Goal: Task Accomplishment & Management: Manage account settings

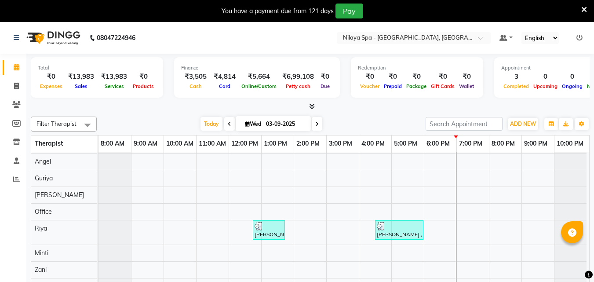
scroll to position [63, 0]
click at [465, 188] on div "[PERSON_NAME], TK02, 04:15 PM-05:45 PM, Deep Tissue Repair Therapy([DEMOGRAPHIC…" at bounding box center [344, 194] width 491 height 199
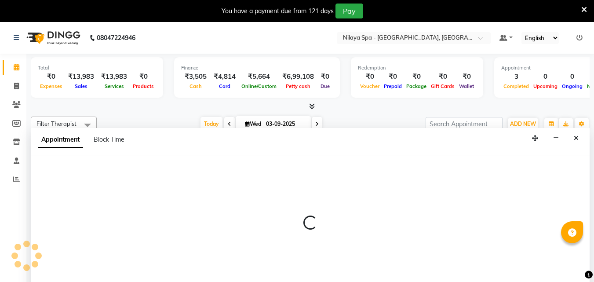
scroll to position [22, 0]
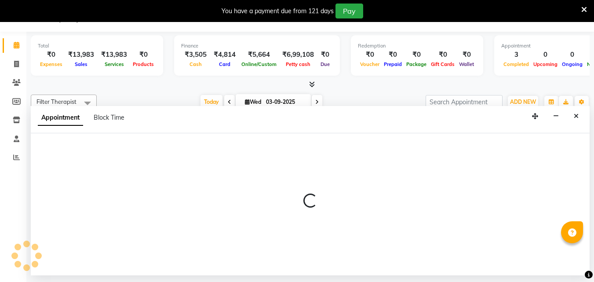
select select "78999"
select select "1140"
select select "tentative"
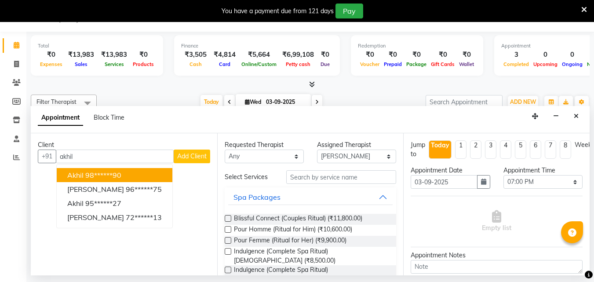
click at [100, 175] on ngb-highlight "98******90" at bounding box center [103, 175] width 36 height 9
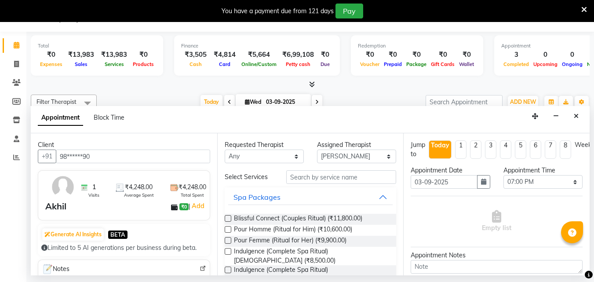
type input "98******90"
click at [292, 157] on select "Any [PERSON_NAME] [PERSON_NAME] Minti Nana [PERSON_NAME] Office [PERSON_NAME] […" at bounding box center [264, 157] width 79 height 14
select select "78999"
click at [225, 150] on select "Any [PERSON_NAME] [PERSON_NAME] Minti Nana [PERSON_NAME] Office [PERSON_NAME] […" at bounding box center [264, 157] width 79 height 14
click at [314, 176] on input "text" at bounding box center [341, 177] width 110 height 14
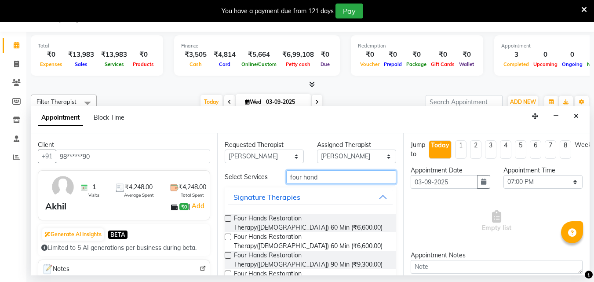
type input "four hand"
click at [227, 218] on label at bounding box center [228, 218] width 7 height 7
click at [227, 218] on input "checkbox" at bounding box center [228, 219] width 6 height 6
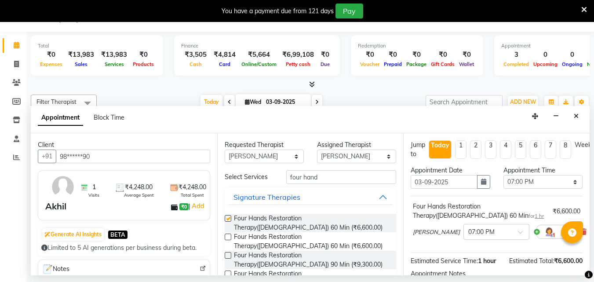
checkbox input "false"
click at [518, 234] on span at bounding box center [523, 234] width 11 height 9
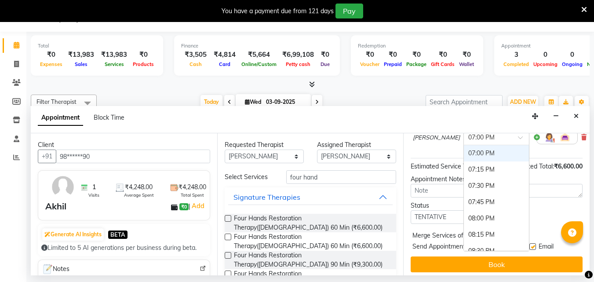
scroll to position [105, 0]
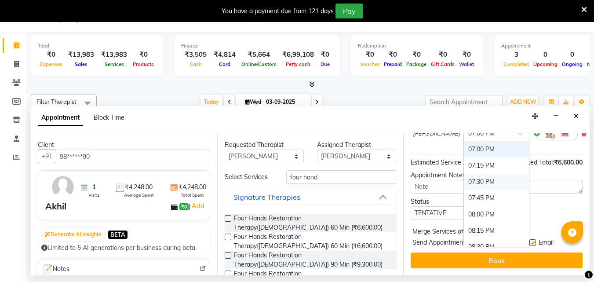
click at [464, 174] on div "07:30 PM" at bounding box center [496, 182] width 65 height 16
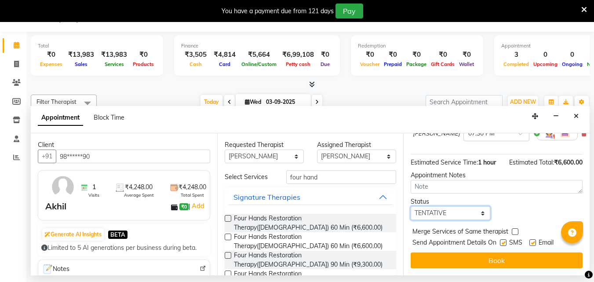
click at [458, 208] on select "Select TENTATIVE CONFIRM CHECK-IN UPCOMING" at bounding box center [450, 213] width 79 height 14
select select "confirm booking"
click at [411, 206] on select "Select TENTATIVE CONFIRM CHECK-IN UPCOMING" at bounding box center [450, 213] width 79 height 14
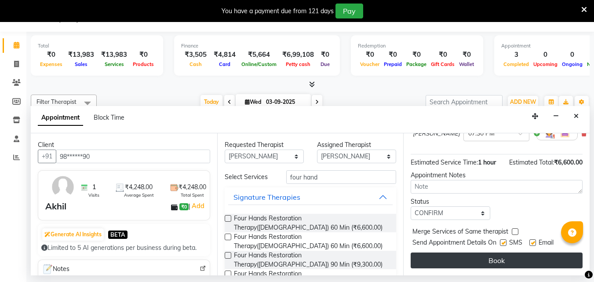
click at [457, 255] on button "Book" at bounding box center [497, 260] width 172 height 16
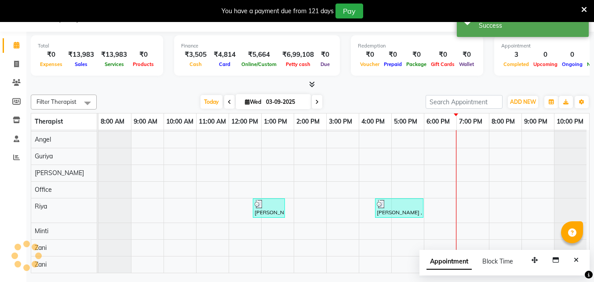
scroll to position [0, 0]
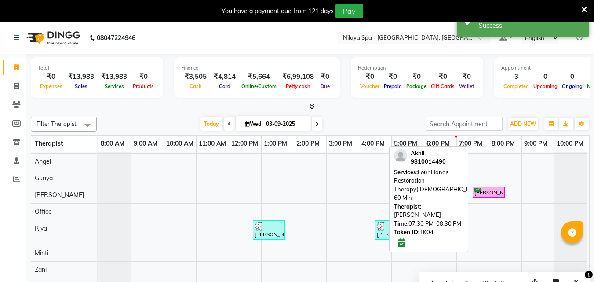
click at [484, 188] on div "[PERSON_NAME], TK04, 07:30 PM-08:30 PM, Four Hands Restoration Therapy([DEMOGRA…" at bounding box center [489, 192] width 30 height 8
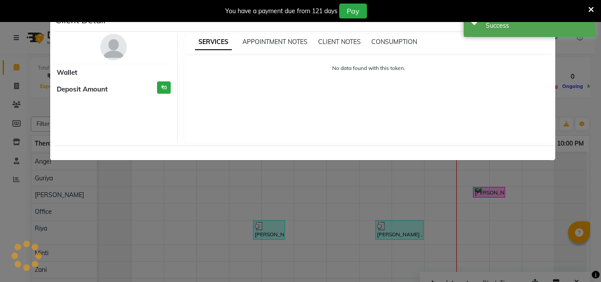
select select "6"
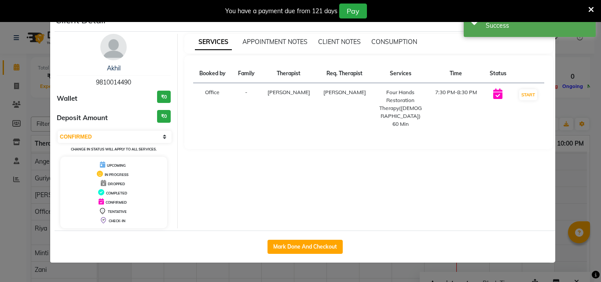
click at [579, 58] on ngb-modal-window "Client Detail [PERSON_NAME] 9810014490 Wallet ₹0 Deposit Amount ₹0 Select IN SE…" at bounding box center [300, 141] width 601 height 282
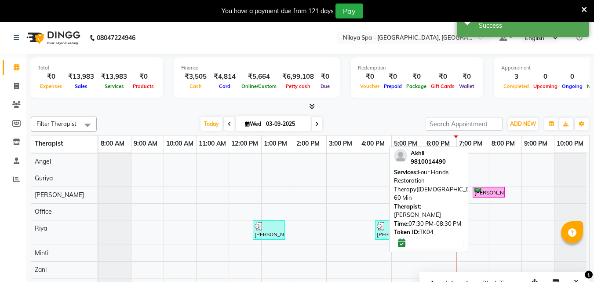
click at [488, 188] on div "[PERSON_NAME], TK04, 07:30 PM-08:30 PM, Four Hands Restoration Therapy([DEMOGRA…" at bounding box center [489, 192] width 30 height 8
select select "6"
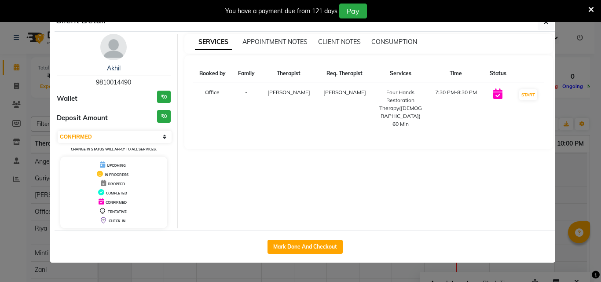
click at [391, 101] on div "Four Hands Restoration Therapy([DEMOGRAPHIC_DATA]) 60 Min" at bounding box center [400, 108] width 45 height 40
click at [547, 24] on icon "button" at bounding box center [545, 21] width 5 height 7
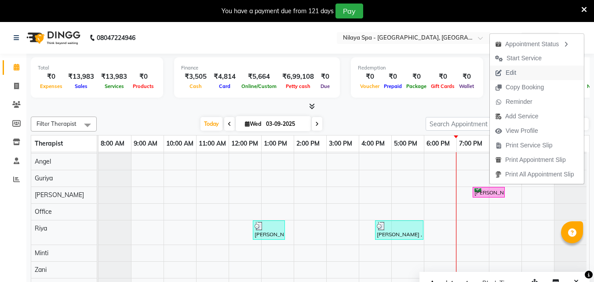
click at [513, 75] on span "Edit" at bounding box center [511, 72] width 11 height 9
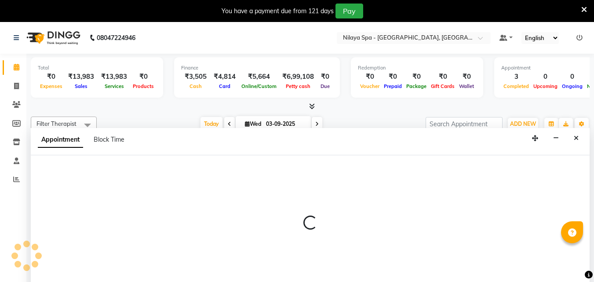
scroll to position [22, 0]
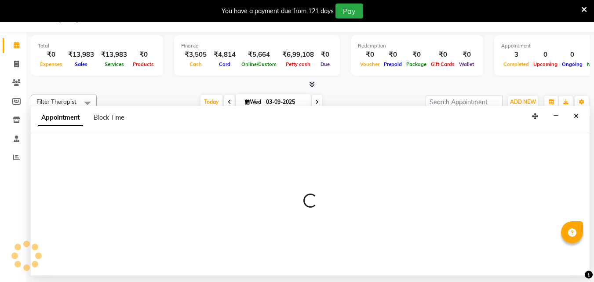
select select "tentative"
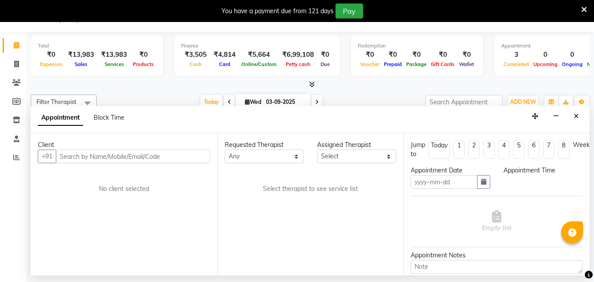
type input "03-09-2025"
select select "confirm booking"
select select "1170"
select select "78999"
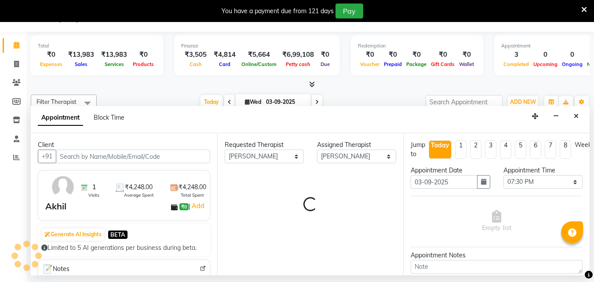
select select "4058"
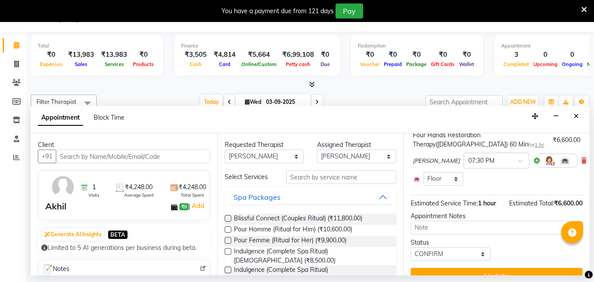
scroll to position [49, 0]
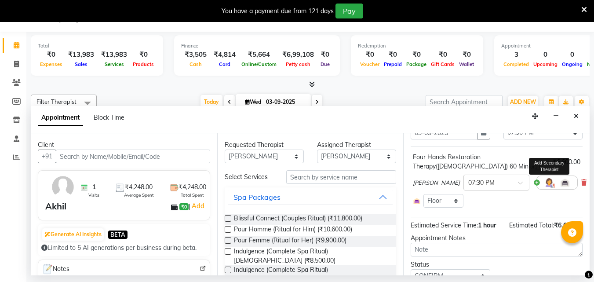
click at [544, 186] on img at bounding box center [549, 182] width 11 height 11
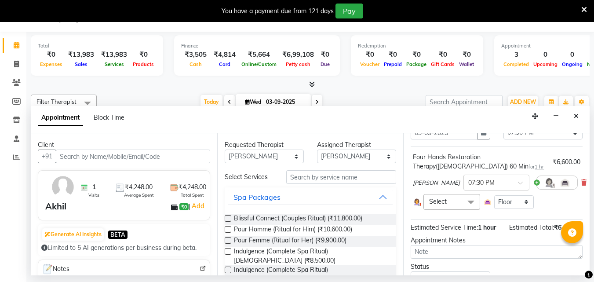
click at [467, 197] on span at bounding box center [471, 202] width 18 height 17
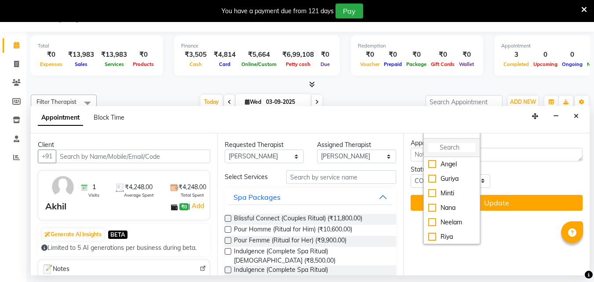
scroll to position [153, 0]
click at [431, 191] on div "Minti" at bounding box center [451, 193] width 47 height 9
checkbox input "true"
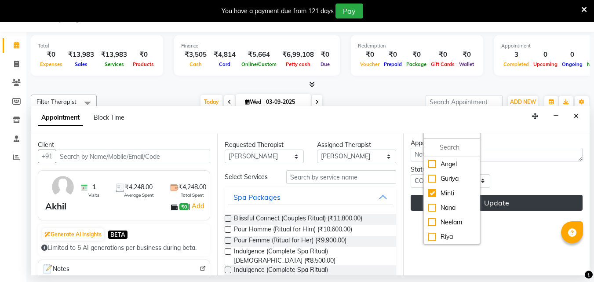
click at [481, 195] on button "Update" at bounding box center [497, 203] width 172 height 16
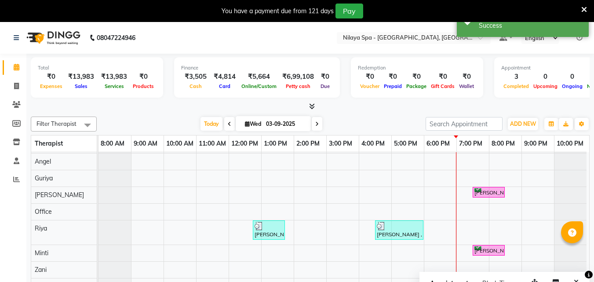
scroll to position [22, 0]
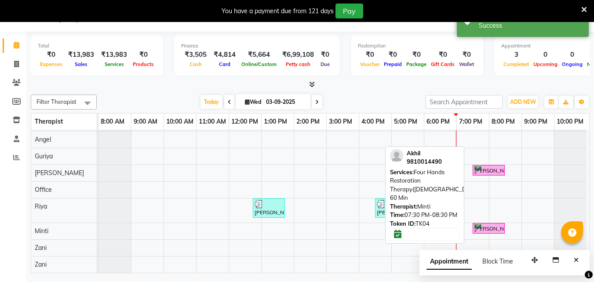
click at [481, 224] on div "[PERSON_NAME], TK04, 07:30 PM-08:30 PM, Four Hands Restoration Therapy([DEMOGRA…" at bounding box center [489, 228] width 30 height 8
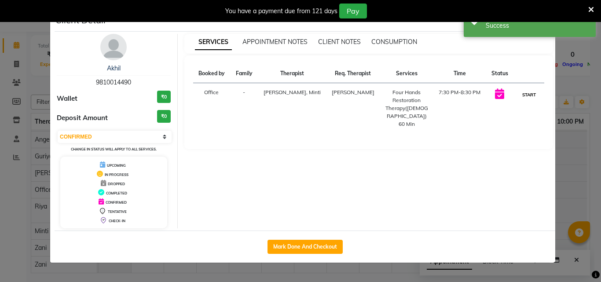
click at [525, 92] on button "START" at bounding box center [529, 94] width 18 height 11
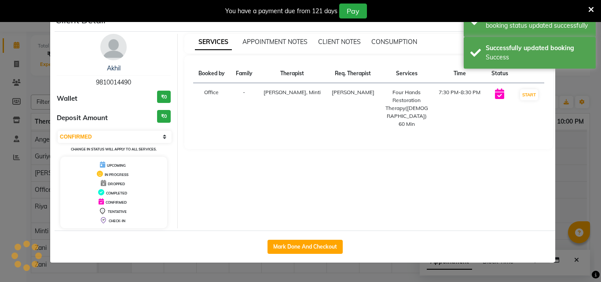
select select "1"
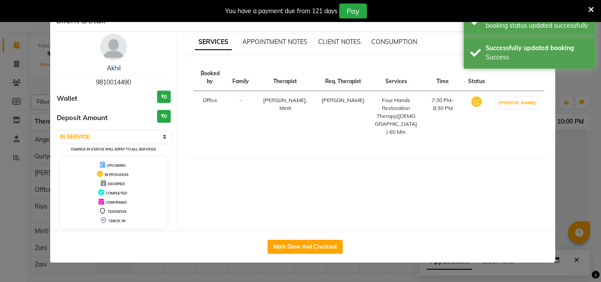
click at [573, 154] on ngb-modal-window "Client Detail [PERSON_NAME] 9810014490 Wallet ₹0 Deposit Amount ₹0 Select IN SE…" at bounding box center [300, 141] width 601 height 282
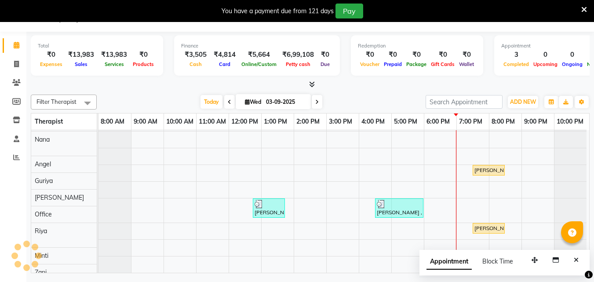
scroll to position [63, 0]
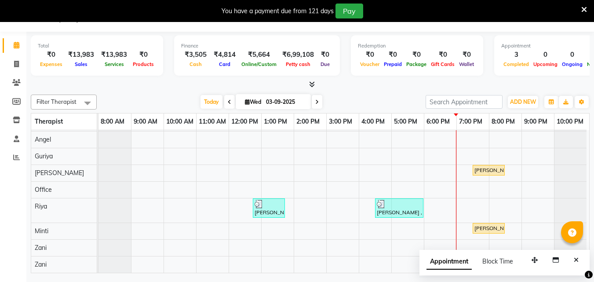
click at [471, 203] on div "[PERSON_NAME], TK02, 04:15 PM-05:45 PM, Deep Tissue Repair Therapy([DEMOGRAPHIC…" at bounding box center [344, 172] width 491 height 199
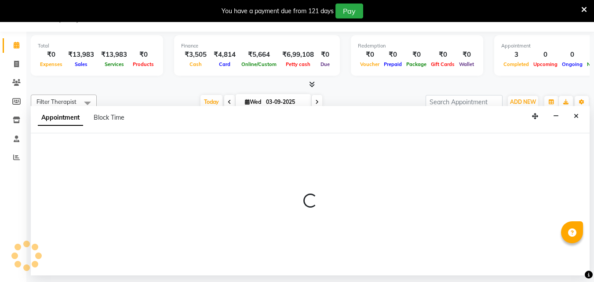
select select "80439"
select select "1140"
select select "tentative"
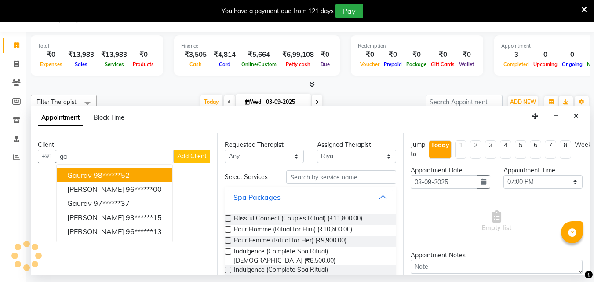
type input "g"
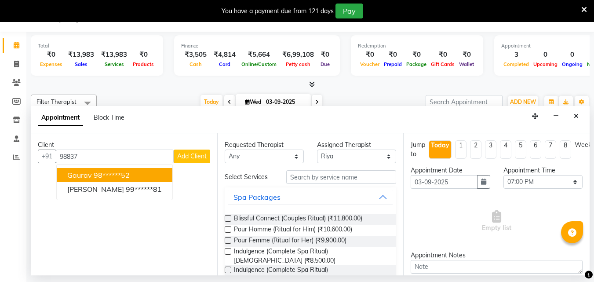
click at [146, 173] on button "Gaurav 98******52" at bounding box center [115, 175] width 116 height 14
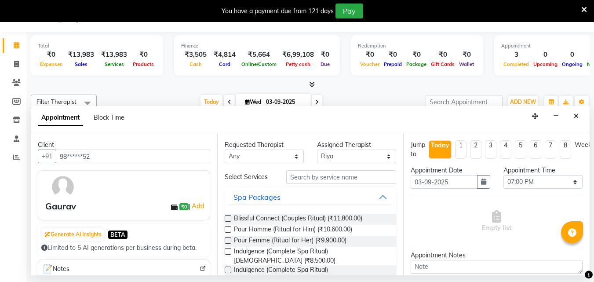
type input "98******52"
click at [286, 155] on select "Any [PERSON_NAME] [PERSON_NAME] Minti Nana [PERSON_NAME] Office [PERSON_NAME] […" at bounding box center [264, 157] width 79 height 14
select select "78965"
click at [225, 150] on select "Any [PERSON_NAME] [PERSON_NAME] Minti Nana [PERSON_NAME] Office [PERSON_NAME] […" at bounding box center [264, 157] width 79 height 14
select select "78965"
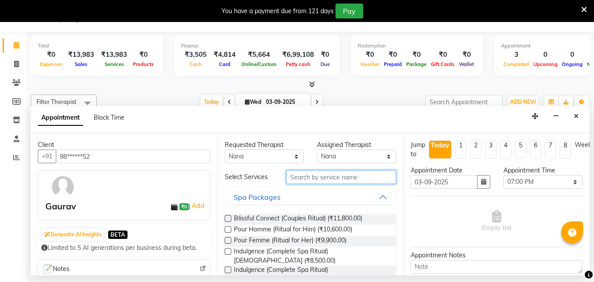
click at [298, 180] on input "text" at bounding box center [341, 177] width 110 height 14
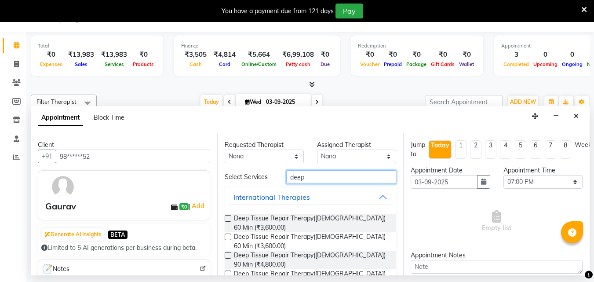
type input "deep"
click at [225, 254] on label at bounding box center [228, 255] width 7 height 7
click at [225, 254] on input "checkbox" at bounding box center [228, 256] width 6 height 6
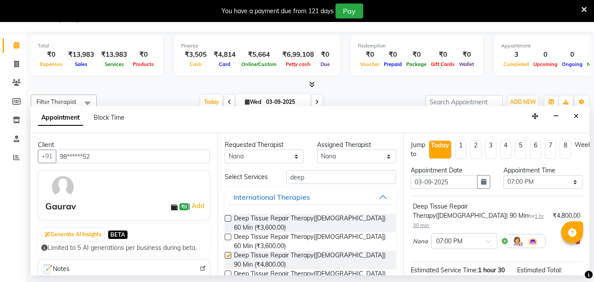
checkbox input "false"
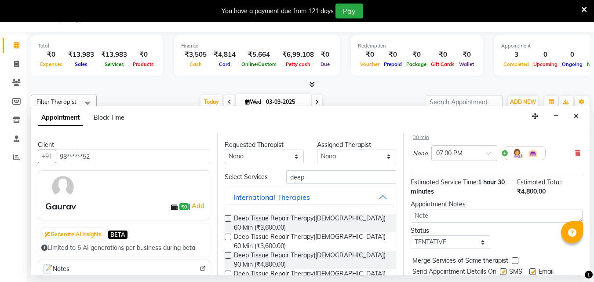
scroll to position [44, 0]
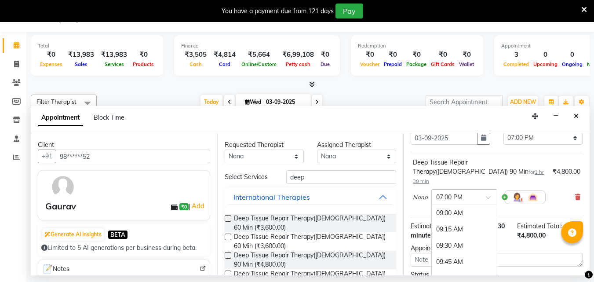
click at [488, 195] on span at bounding box center [491, 199] width 11 height 9
click at [456, 237] on div "07:30 PM" at bounding box center [464, 245] width 65 height 16
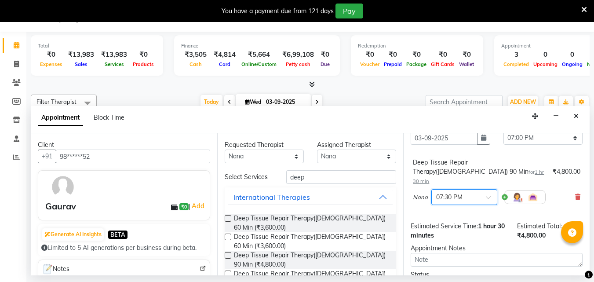
scroll to position [114, 0]
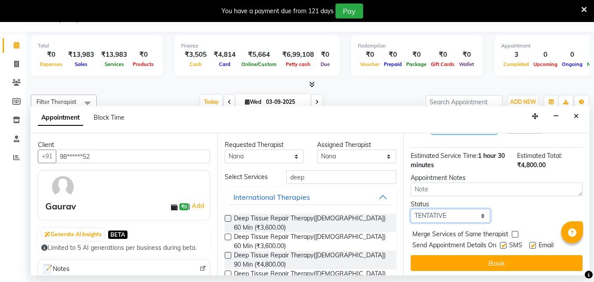
click at [454, 209] on select "Select TENTATIVE CONFIRM CHECK-IN UPCOMING" at bounding box center [450, 216] width 79 height 14
select select "confirm booking"
click at [411, 209] on select "Select TENTATIVE CONFIRM CHECK-IN UPCOMING" at bounding box center [450, 216] width 79 height 14
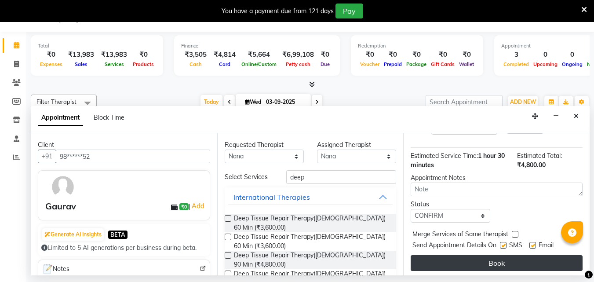
click at [451, 255] on button "Book" at bounding box center [497, 263] width 172 height 16
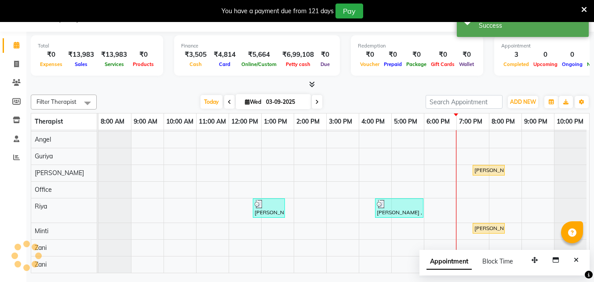
scroll to position [0, 0]
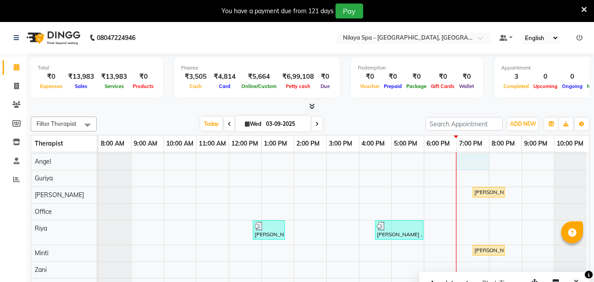
click at [475, 155] on div "Harsh Tiwary, TK02, 04:15 PM-05:45 PM, Deep Tissue Repair Therapy([DEMOGRAPHIC_…" at bounding box center [344, 194] width 491 height 199
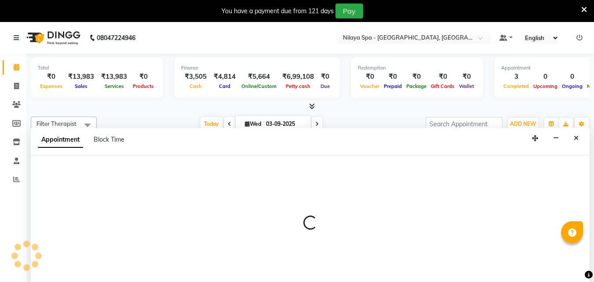
scroll to position [22, 0]
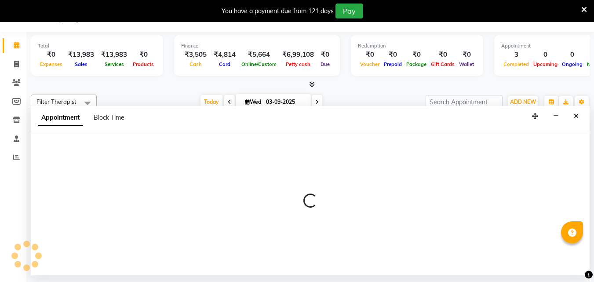
select select "78966"
select select "tentative"
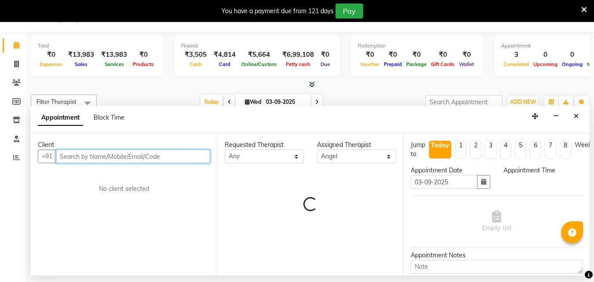
select select "1140"
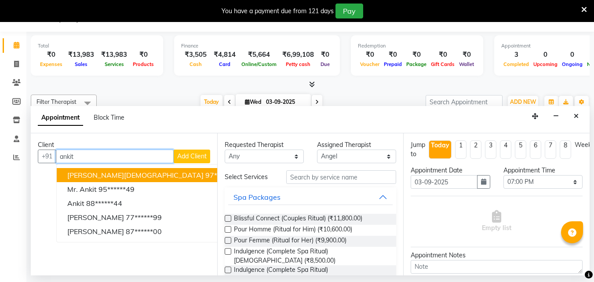
click at [144, 172] on button "[PERSON_NAME] 97******01" at bounding box center [154, 175] width 195 height 14
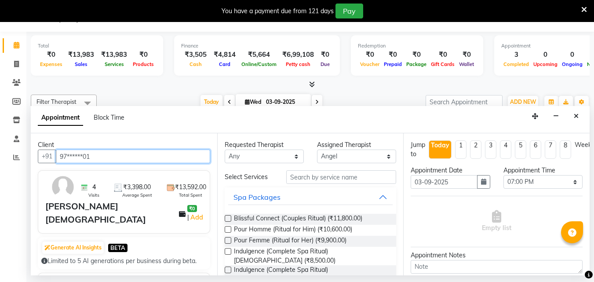
type input "97******01"
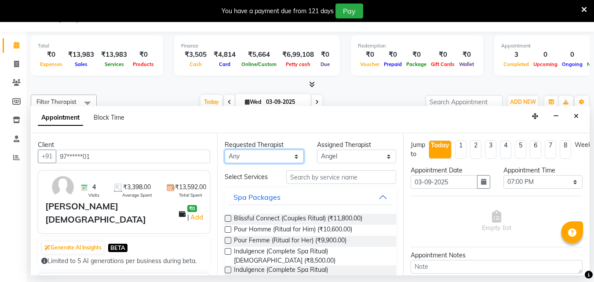
click at [278, 158] on select "Any [PERSON_NAME] [PERSON_NAME] Minti Nana [PERSON_NAME] Office [PERSON_NAME] […" at bounding box center [264, 157] width 79 height 14
select select "78966"
click at [225, 150] on select "Any [PERSON_NAME] [PERSON_NAME] Minti Nana [PERSON_NAME] Office [PERSON_NAME] […" at bounding box center [264, 157] width 79 height 14
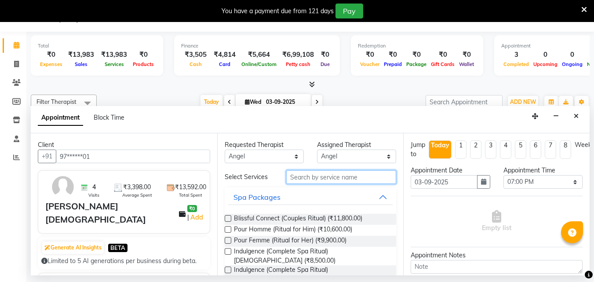
click at [310, 178] on input "text" at bounding box center [341, 177] width 110 height 14
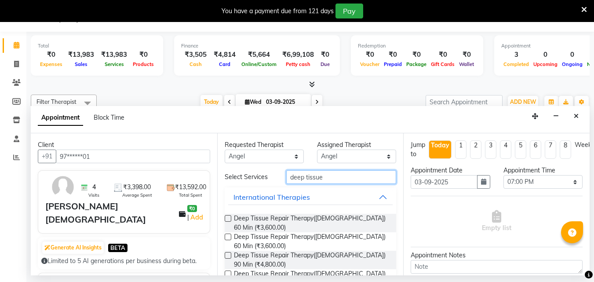
type input "deep tissue"
click at [228, 219] on label at bounding box center [228, 218] width 7 height 7
click at [228, 219] on input "checkbox" at bounding box center [228, 219] width 6 height 6
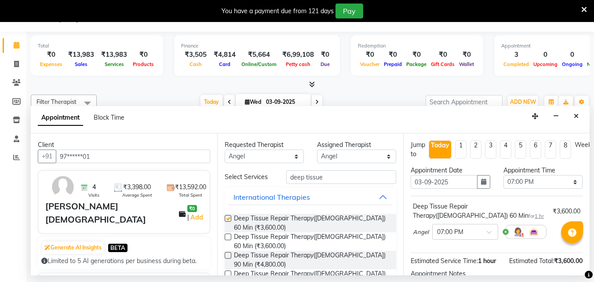
checkbox input "false"
click at [488, 231] on span at bounding box center [492, 234] width 11 height 9
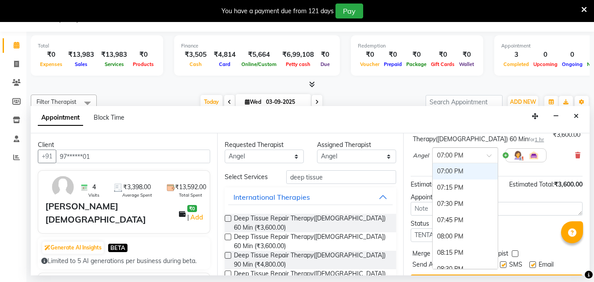
scroll to position [88, 0]
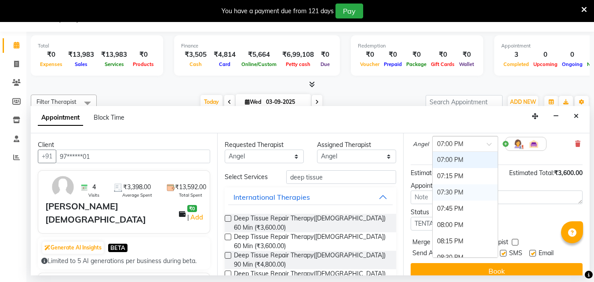
click at [456, 192] on div "07:30 PM" at bounding box center [465, 192] width 65 height 16
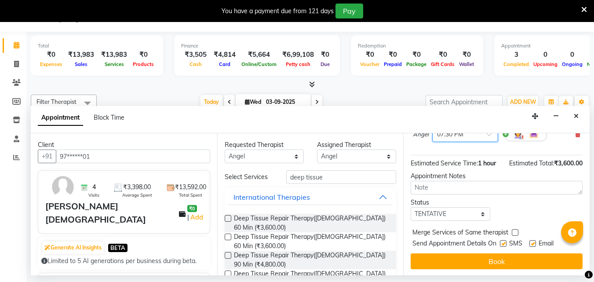
scroll to position [105, 0]
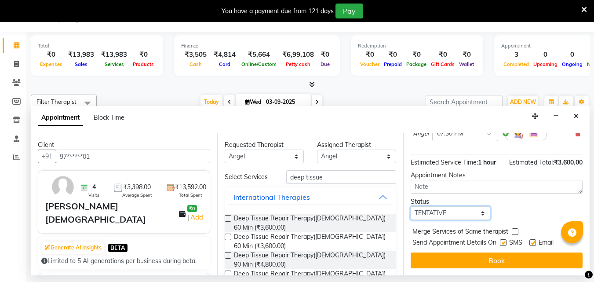
click at [463, 209] on select "Select TENTATIVE CONFIRM CHECK-IN UPCOMING" at bounding box center [450, 213] width 79 height 14
select select "confirm booking"
click at [411, 206] on select "Select TENTATIVE CONFIRM CHECK-IN UPCOMING" at bounding box center [450, 213] width 79 height 14
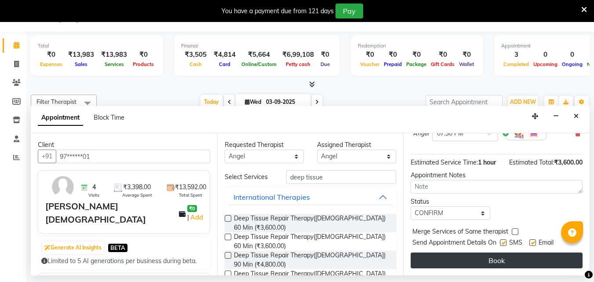
click at [457, 252] on button "Book" at bounding box center [497, 260] width 172 height 16
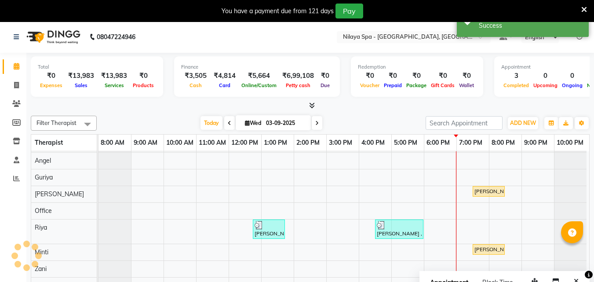
scroll to position [0, 0]
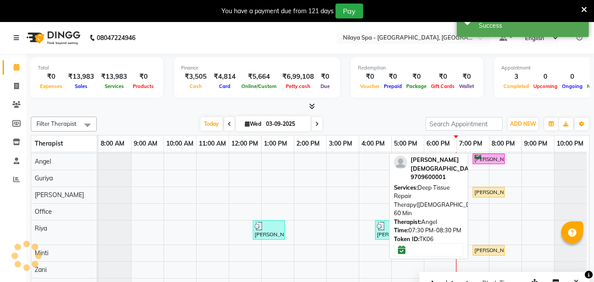
click at [482, 155] on div "[PERSON_NAME], TK06, 07:30 PM-08:30 PM, Deep Tissue Repair Therapy([DEMOGRAPHIC…" at bounding box center [489, 159] width 30 height 8
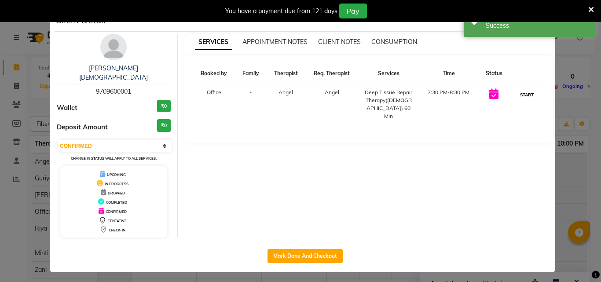
click at [527, 91] on button "START" at bounding box center [527, 94] width 18 height 11
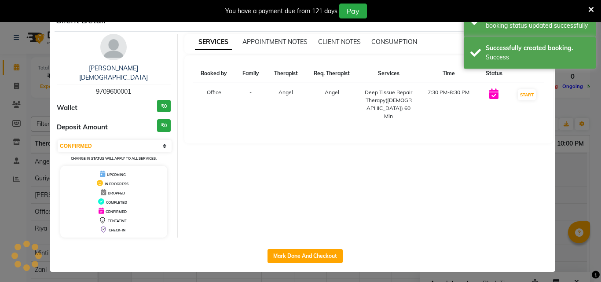
select select "1"
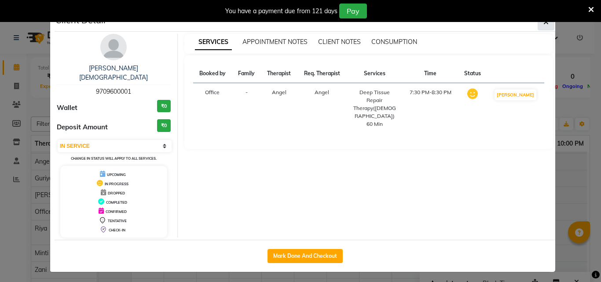
click at [544, 22] on icon "button" at bounding box center [545, 21] width 5 height 7
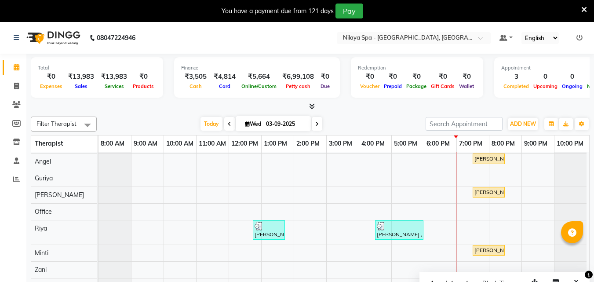
click at [224, 124] on span at bounding box center [229, 124] width 11 height 14
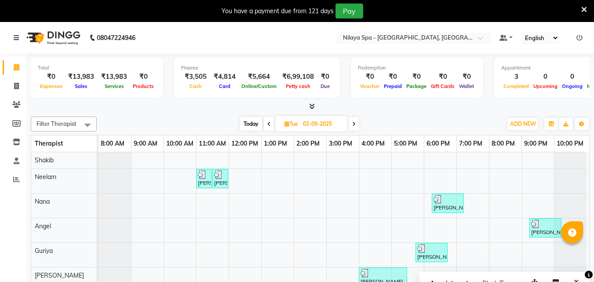
click at [356, 124] on span at bounding box center [354, 124] width 11 height 14
type input "03-09-2025"
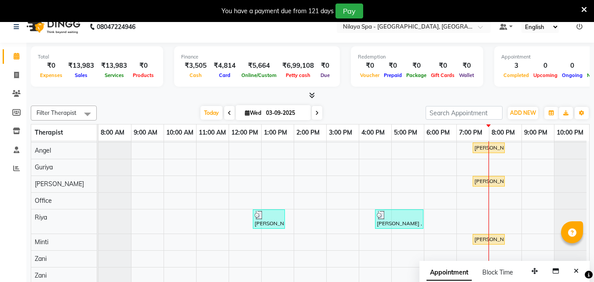
scroll to position [22, 0]
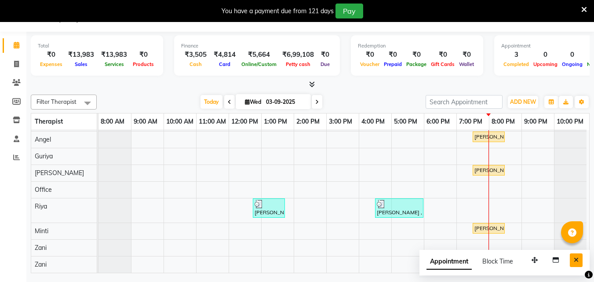
click at [577, 257] on icon "Close" at bounding box center [576, 260] width 5 height 6
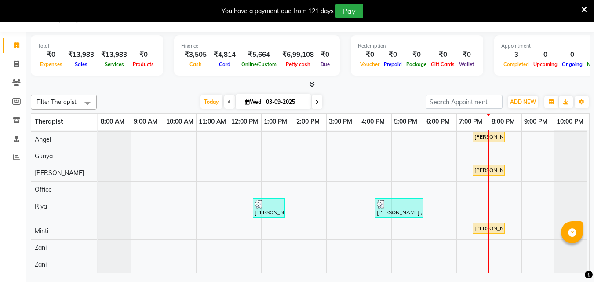
scroll to position [63, 0]
click at [471, 203] on div "[PERSON_NAME], TK02, 04:15 PM-05:45 PM, Deep Tissue Repair Therapy([DEMOGRAPHIC…" at bounding box center [344, 172] width 491 height 199
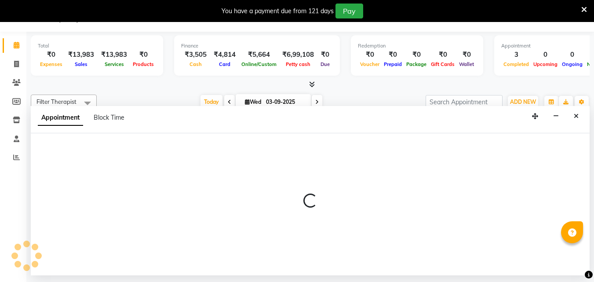
select select "80439"
select select "tentative"
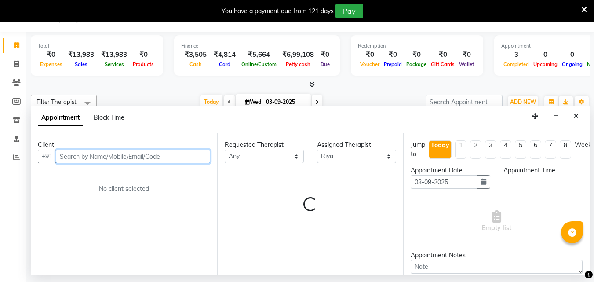
select select "1140"
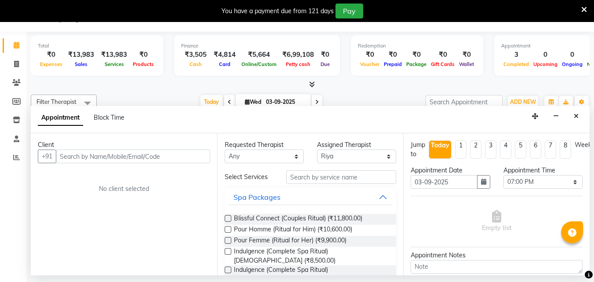
drag, startPoint x: 578, startPoint y: 113, endPoint x: 557, endPoint y: 116, distance: 21.4
click at [578, 113] on icon "Close" at bounding box center [576, 116] width 5 height 6
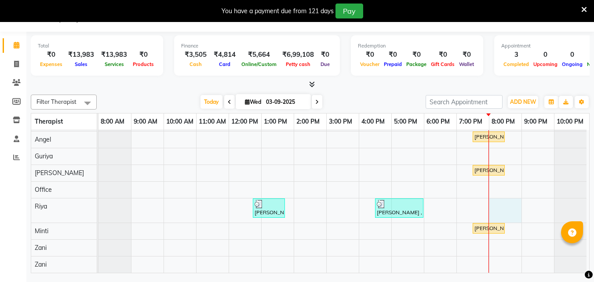
click at [485, 202] on div "[PERSON_NAME], TK02, 04:15 PM-05:45 PM, Deep Tissue Repair Therapy([DEMOGRAPHIC…" at bounding box center [344, 172] width 491 height 199
select select "80439"
select select "1200"
select select "tentative"
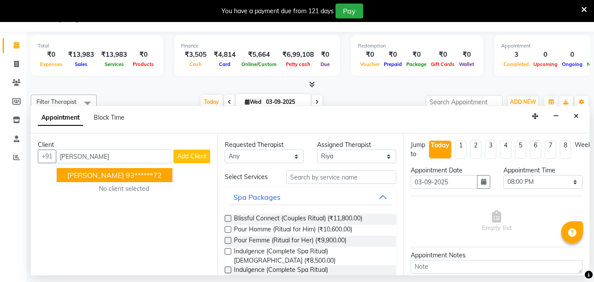
click at [124, 173] on span "[PERSON_NAME]" at bounding box center [95, 175] width 57 height 9
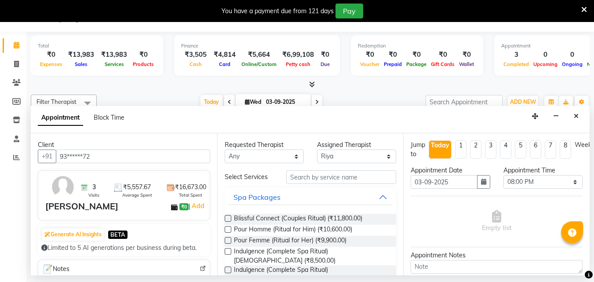
type input "93******72"
click at [291, 155] on select "Any [PERSON_NAME] [PERSON_NAME] Minti Nana [PERSON_NAME] Office [PERSON_NAME] […" at bounding box center [264, 157] width 79 height 14
select select "80439"
click at [225, 150] on select "Any [PERSON_NAME] [PERSON_NAME] Minti Nana [PERSON_NAME] Office [PERSON_NAME] […" at bounding box center [264, 157] width 79 height 14
click at [334, 175] on input "text" at bounding box center [341, 177] width 110 height 14
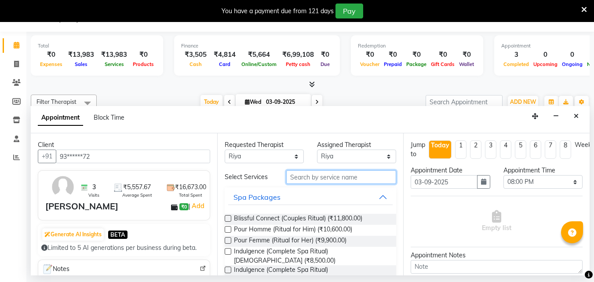
click at [334, 175] on input "text" at bounding box center [341, 177] width 110 height 14
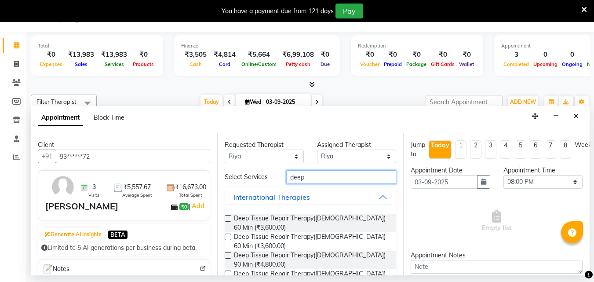
type input "deep"
click at [230, 256] on label at bounding box center [228, 255] width 7 height 7
click at [230, 256] on input "checkbox" at bounding box center [228, 256] width 6 height 6
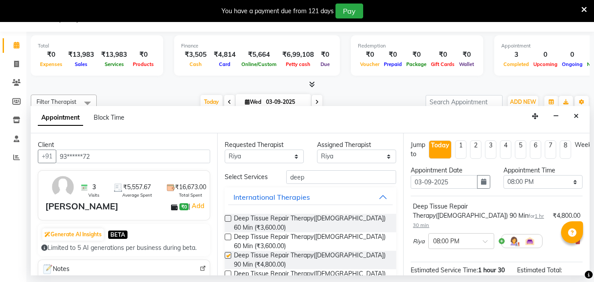
checkbox input "false"
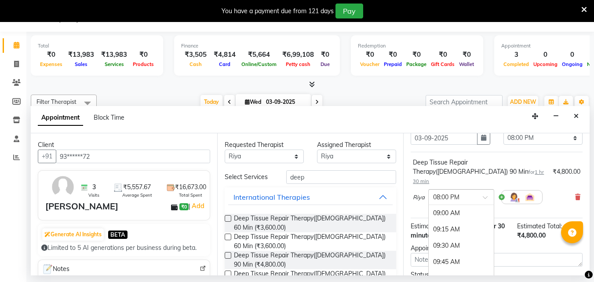
scroll to position [725, 0]
click at [482, 192] on div at bounding box center [461, 196] width 65 height 9
click at [511, 270] on div "Status Select TENTATIVE CONFIRM CHECK-IN UPCOMING" at bounding box center [496, 281] width 185 height 23
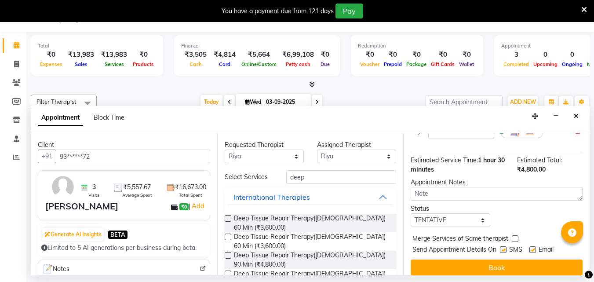
scroll to position [114, 0]
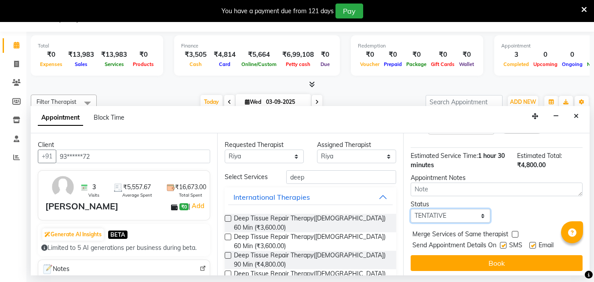
click at [447, 209] on select "Select TENTATIVE CONFIRM CHECK-IN UPCOMING" at bounding box center [450, 216] width 79 height 14
select select "confirm booking"
click at [411, 209] on select "Select TENTATIVE CONFIRM CHECK-IN UPCOMING" at bounding box center [450, 216] width 79 height 14
click at [451, 263] on div "Jump to [DATE] 1 2 3 4 5 6 7 8 Weeks Appointment Date [DATE] Appointment Time S…" at bounding box center [496, 204] width 186 height 142
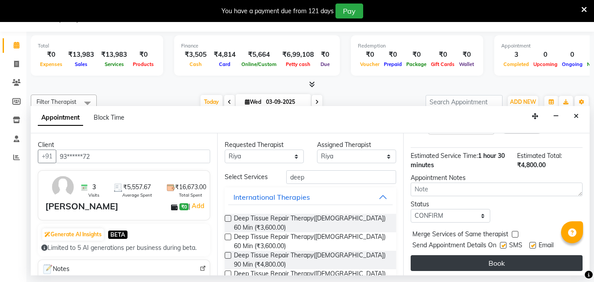
click at [453, 255] on button "Book" at bounding box center [497, 263] width 172 height 16
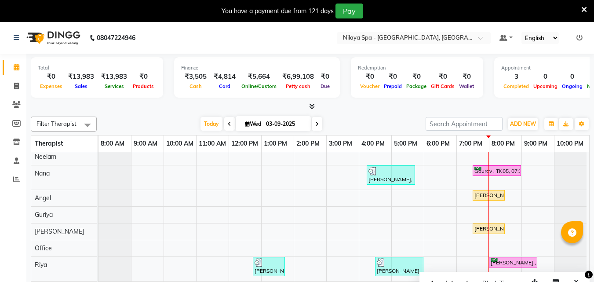
scroll to position [19, 0]
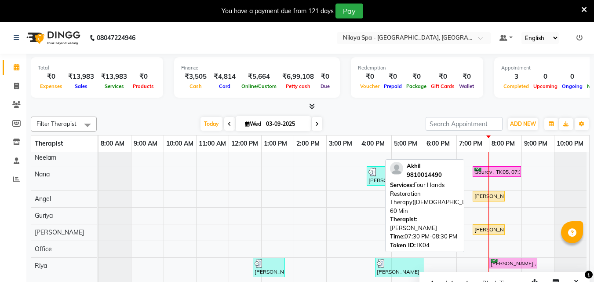
click at [474, 229] on div "[PERSON_NAME], TK04, 07:30 PM-08:30 PM, Four Hands Restoration Therapy([DEMOGRA…" at bounding box center [489, 230] width 30 height 8
select select "1"
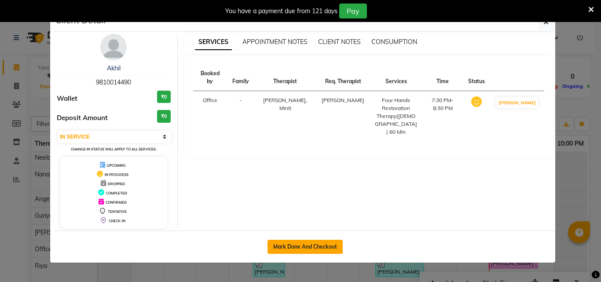
click at [307, 244] on button "Mark Done And Checkout" at bounding box center [304, 247] width 75 height 14
select select "service"
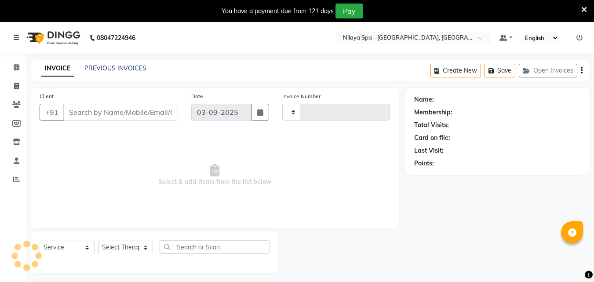
type input "1326"
select select "8066"
type input "98******90"
select select "78999"
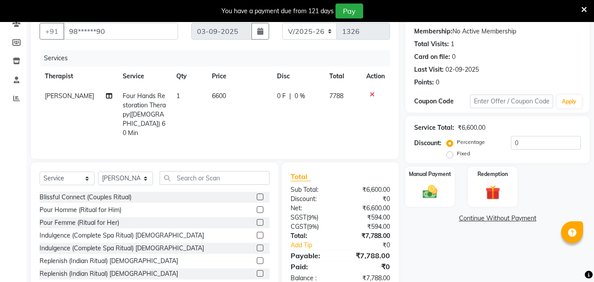
scroll to position [88, 0]
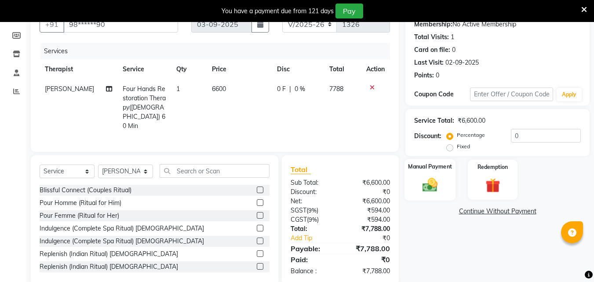
click at [435, 179] on img at bounding box center [430, 185] width 25 height 18
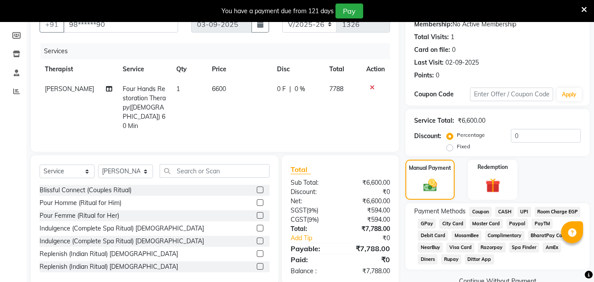
click at [524, 209] on span "UPI" at bounding box center [525, 212] width 14 height 10
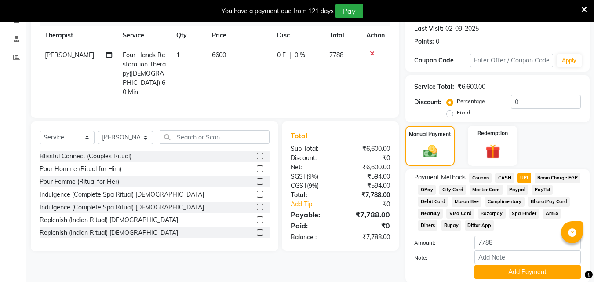
scroll to position [153, 0]
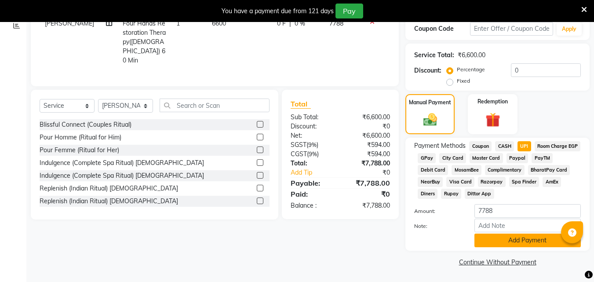
click at [517, 237] on button "Add Payment" at bounding box center [528, 241] width 106 height 14
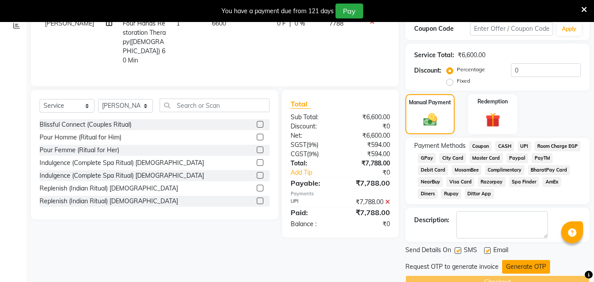
click at [535, 264] on button "Generate OTP" at bounding box center [526, 267] width 48 height 14
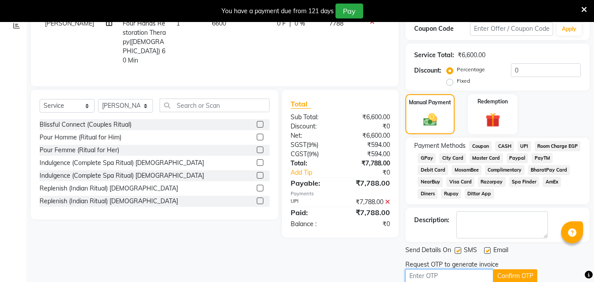
click at [456, 277] on input "text" at bounding box center [449, 276] width 88 height 14
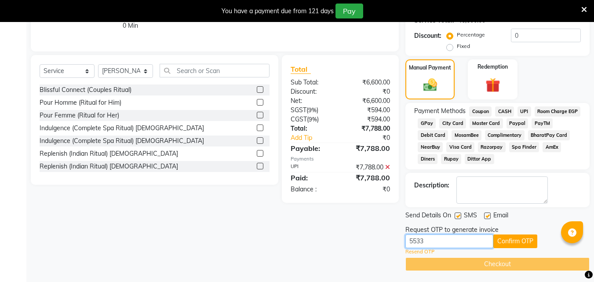
scroll to position [190, 0]
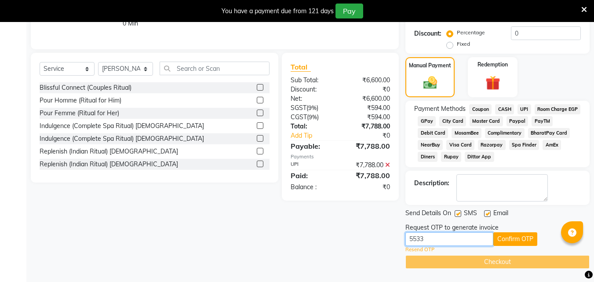
click at [420, 240] on input "5533" at bounding box center [449, 239] width 88 height 14
type input "5583"
click at [520, 239] on button "Confirm OTP" at bounding box center [515, 239] width 44 height 14
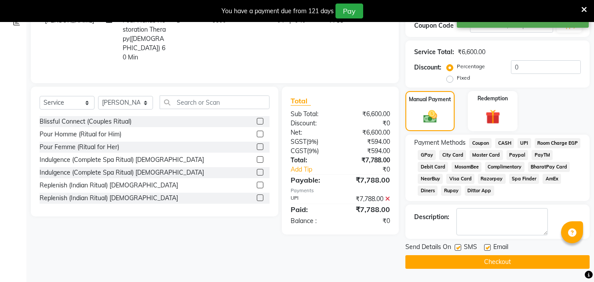
click at [499, 263] on button "Checkout" at bounding box center [497, 262] width 184 height 14
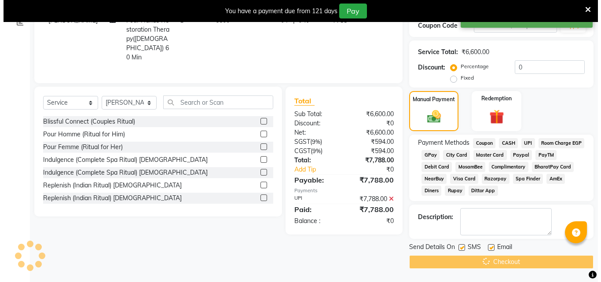
scroll to position [22, 0]
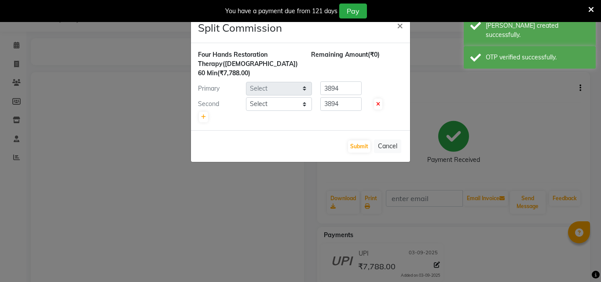
select select "78999"
select select "90192"
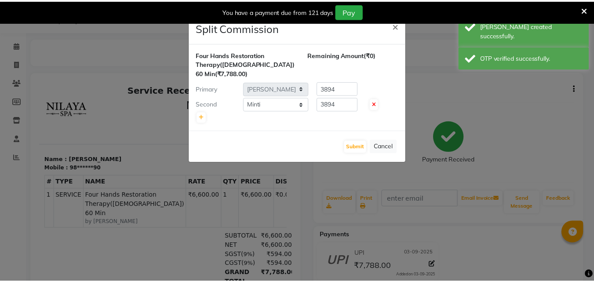
scroll to position [0, 0]
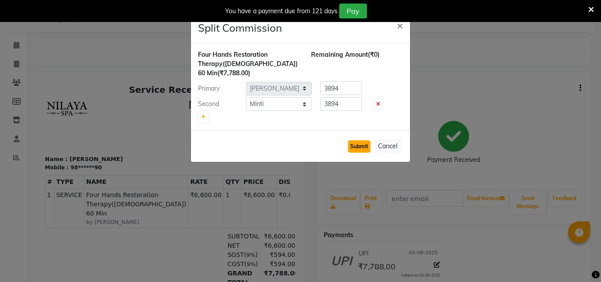
click at [361, 146] on button "Submit" at bounding box center [359, 146] width 22 height 12
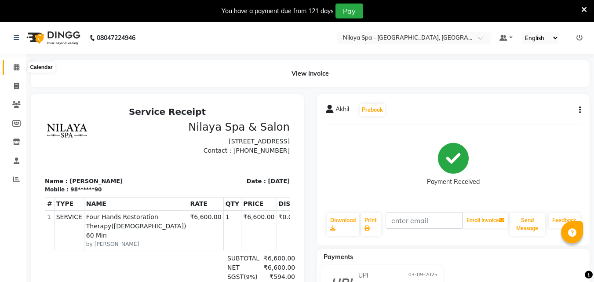
click at [15, 66] on icon at bounding box center [17, 67] width 6 height 7
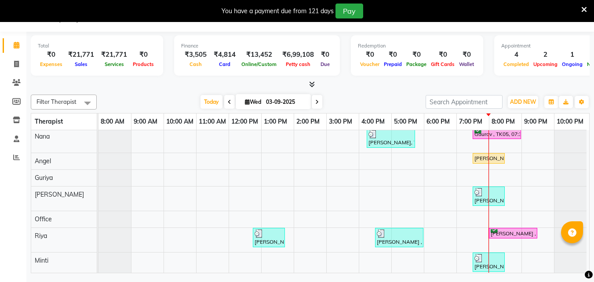
scroll to position [79, 0]
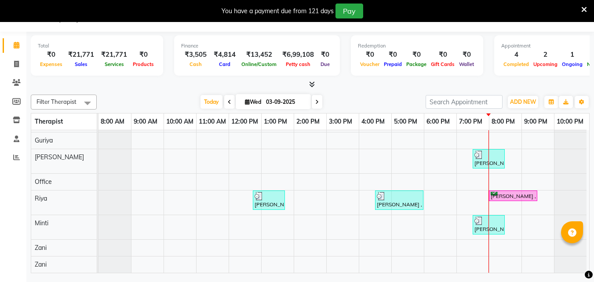
click at [518, 219] on div "[PERSON_NAME], TK02, 04:15 PM-05:45 PM, Deep Tissue Repair Therapy([DEMOGRAPHIC…" at bounding box center [344, 165] width 491 height 215
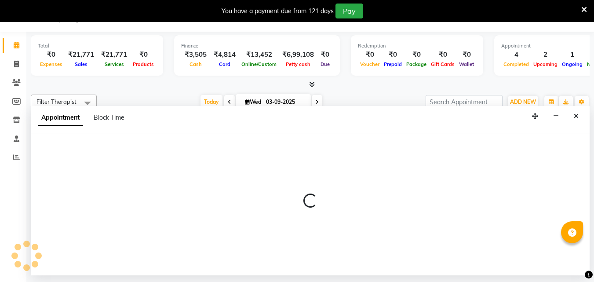
select select "90192"
select select "1200"
select select "tentative"
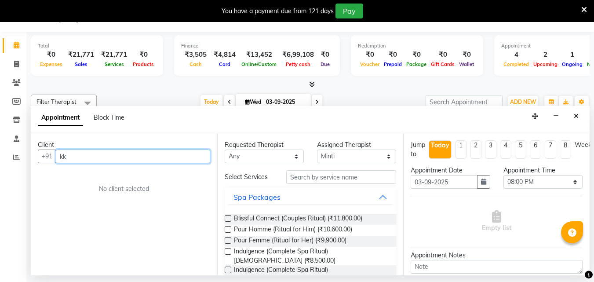
type input "k"
type input "K"
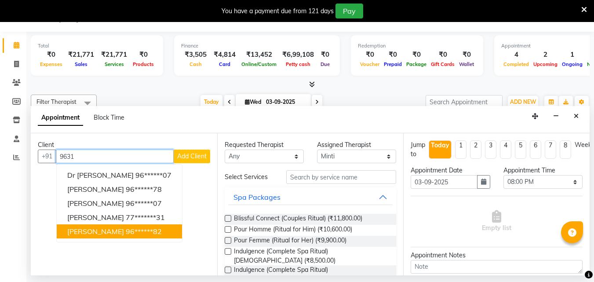
click at [126, 229] on ngb-highlight "96******82" at bounding box center [144, 231] width 36 height 9
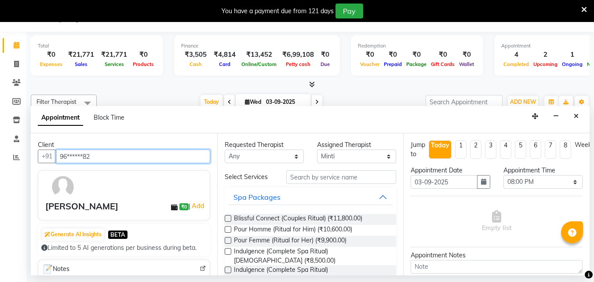
type input "96******82"
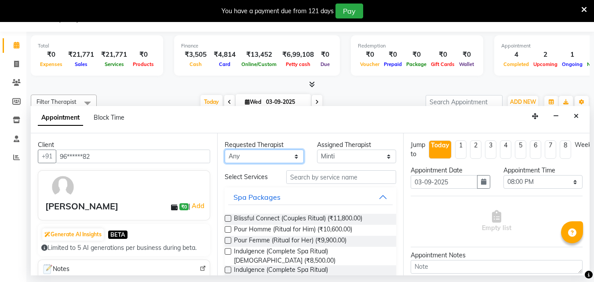
click at [288, 157] on select "Any [PERSON_NAME] [PERSON_NAME] Minti Nana [PERSON_NAME] Office [PERSON_NAME] […" at bounding box center [264, 157] width 79 height 14
select select "90192"
click at [225, 150] on select "Any [PERSON_NAME] [PERSON_NAME] Minti Nana [PERSON_NAME] Office [PERSON_NAME] […" at bounding box center [264, 157] width 79 height 14
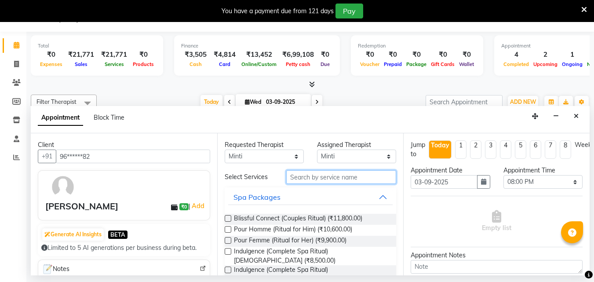
click at [302, 179] on input "text" at bounding box center [341, 177] width 110 height 14
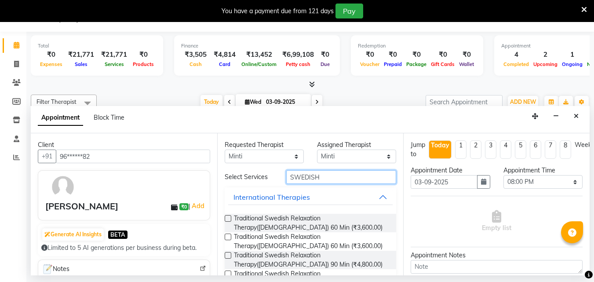
type input "SWEDISH"
click at [228, 218] on label at bounding box center [228, 218] width 7 height 7
click at [228, 218] on input "checkbox" at bounding box center [228, 219] width 6 height 6
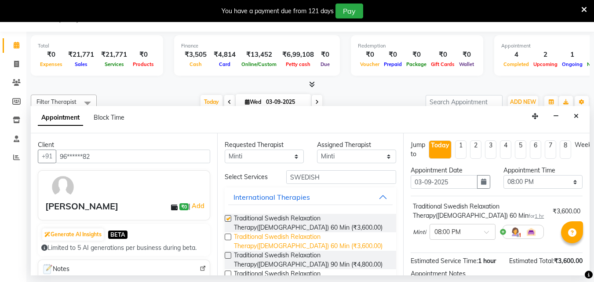
checkbox input "false"
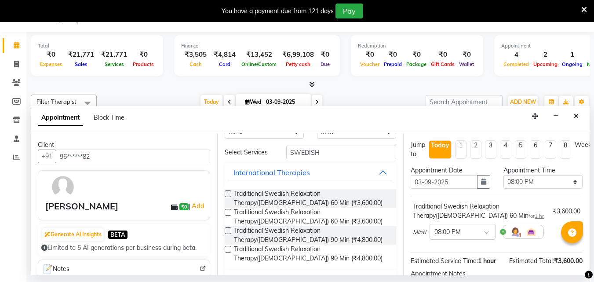
scroll to position [46, 0]
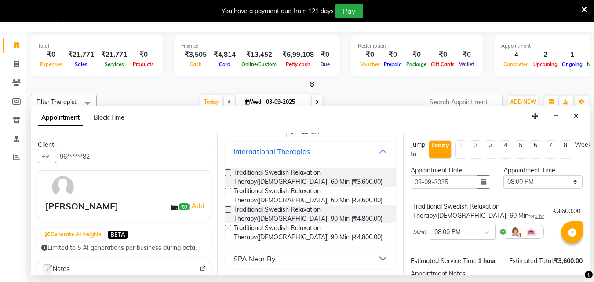
click at [488, 231] on span at bounding box center [489, 234] width 11 height 9
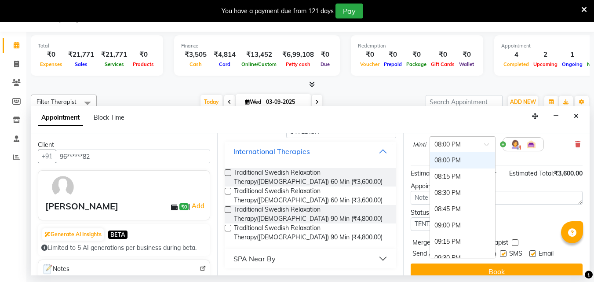
scroll to position [88, 0]
click at [456, 206] on div "08:45 PM" at bounding box center [462, 209] width 65 height 16
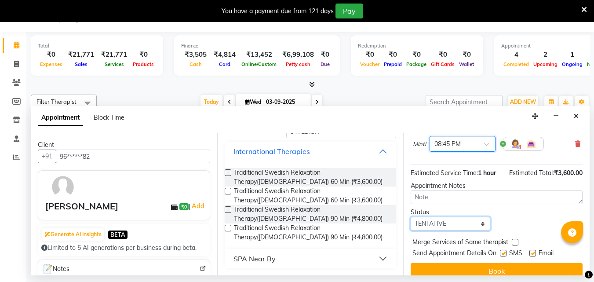
click at [454, 223] on select "Select TENTATIVE CONFIRM CHECK-IN UPCOMING" at bounding box center [450, 224] width 79 height 14
select select "confirm booking"
click at [411, 217] on select "Select TENTATIVE CONFIRM CHECK-IN UPCOMING" at bounding box center [450, 224] width 79 height 14
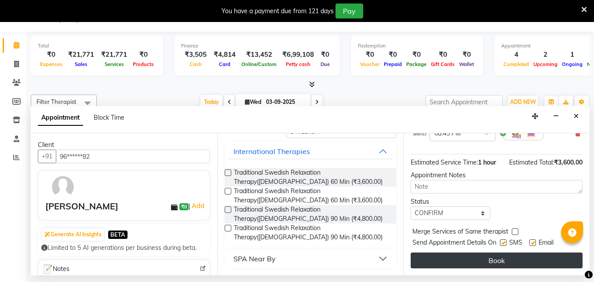
click at [471, 256] on button "Book" at bounding box center [497, 260] width 172 height 16
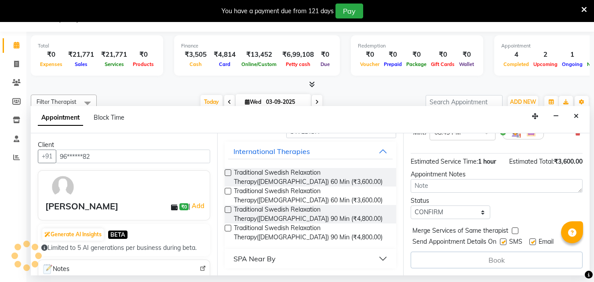
scroll to position [0, 0]
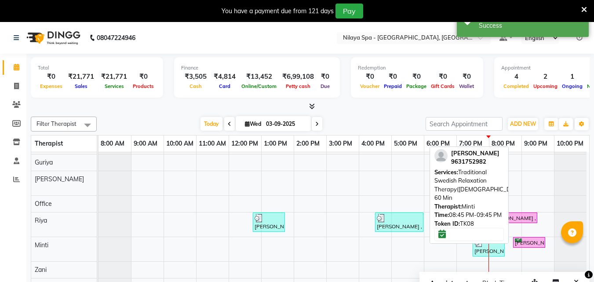
click at [523, 238] on div "[PERSON_NAME], TK08, 08:45 PM-09:45 PM, Traditional Swedish Relaxation Therapy(…" at bounding box center [529, 242] width 30 height 8
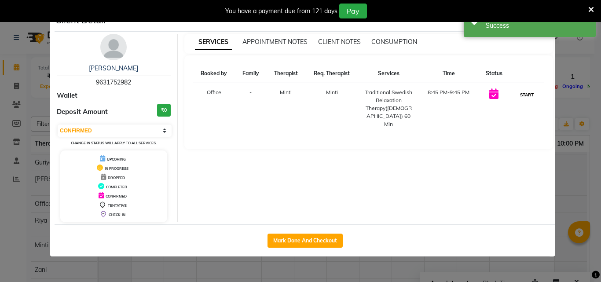
click at [528, 93] on button "START" at bounding box center [527, 94] width 18 height 11
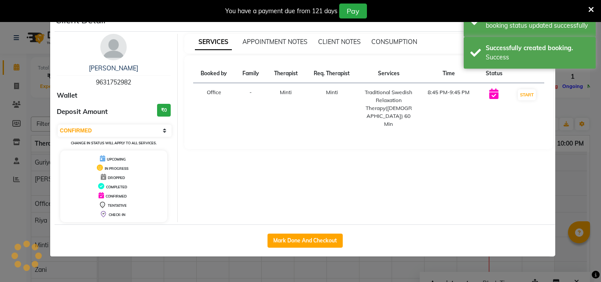
select select "1"
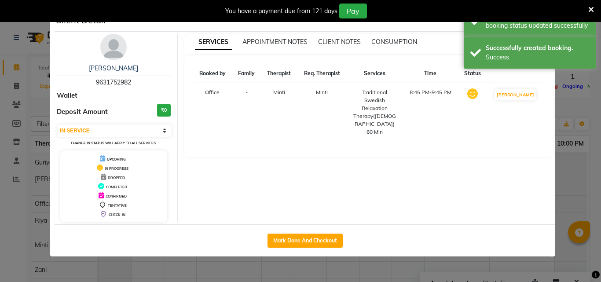
click at [577, 187] on ngb-modal-window "Client Detail [PERSON_NAME] 9631752982 Wallet Deposit Amount ₹0 Select IN SERVI…" at bounding box center [300, 141] width 601 height 282
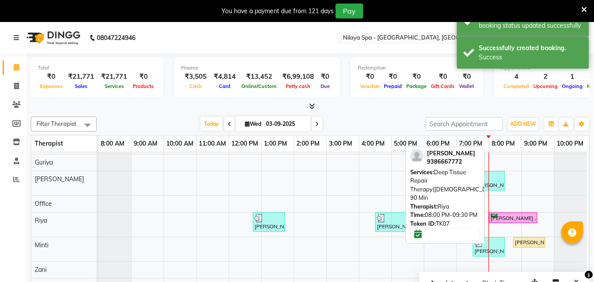
click at [510, 215] on div "[PERSON_NAME] , TK07, 08:00 PM-09:30 PM, Deep Tissue Repair Therapy([DEMOGRAPHI…" at bounding box center [513, 218] width 47 height 8
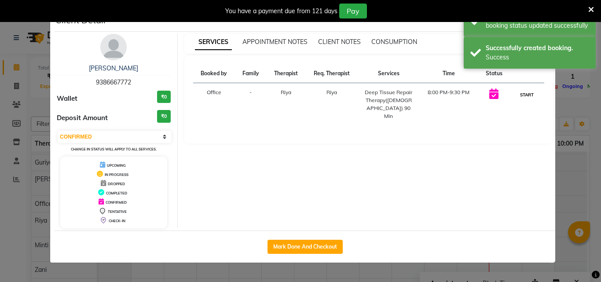
click at [524, 94] on button "START" at bounding box center [527, 94] width 18 height 11
select select "1"
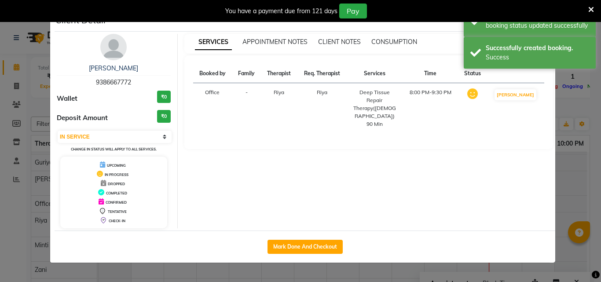
click at [566, 188] on ngb-modal-window "Client Detail [PERSON_NAME] 9386667772 Wallet ₹0 Deposit Amount ₹0 Select IN SE…" at bounding box center [300, 141] width 601 height 282
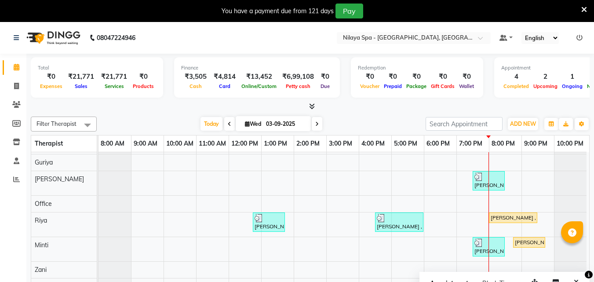
scroll to position [35, 0]
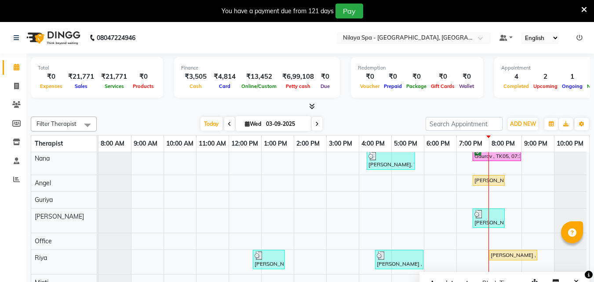
click at [524, 181] on div "[PERSON_NAME], TK02, 04:15 PM-05:45 PM, Deep Tissue Repair Therapy([DEMOGRAPHIC…" at bounding box center [344, 224] width 491 height 215
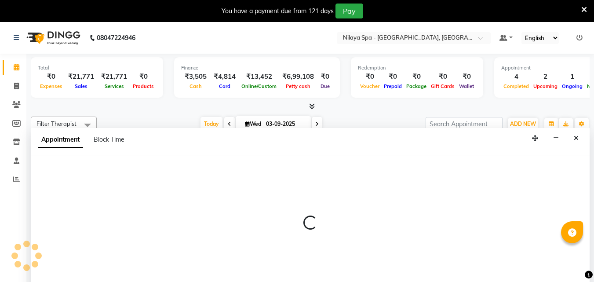
scroll to position [22, 0]
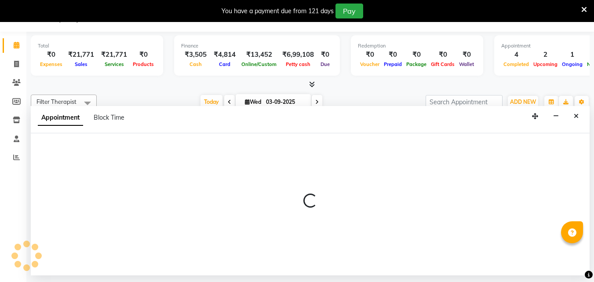
select select "78966"
select select "1260"
select select "tentative"
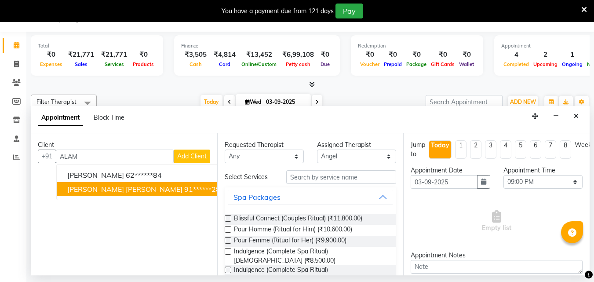
click at [119, 189] on span "[PERSON_NAME] [PERSON_NAME]" at bounding box center [124, 189] width 115 height 9
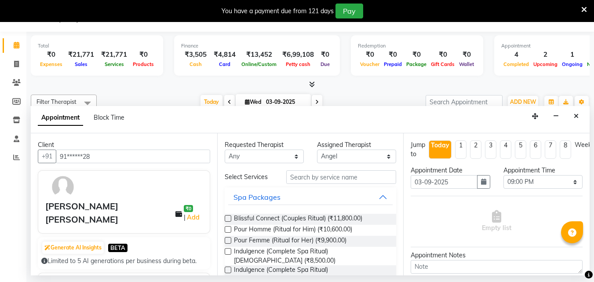
type input "91******28"
click at [285, 155] on select "Any [PERSON_NAME] [PERSON_NAME] Minti Nana [PERSON_NAME] Office [PERSON_NAME] […" at bounding box center [264, 157] width 79 height 14
select select "78966"
click at [225, 150] on select "Any [PERSON_NAME] [PERSON_NAME] Minti Nana [PERSON_NAME] Office [PERSON_NAME] […" at bounding box center [264, 157] width 79 height 14
click at [302, 176] on input "text" at bounding box center [341, 177] width 110 height 14
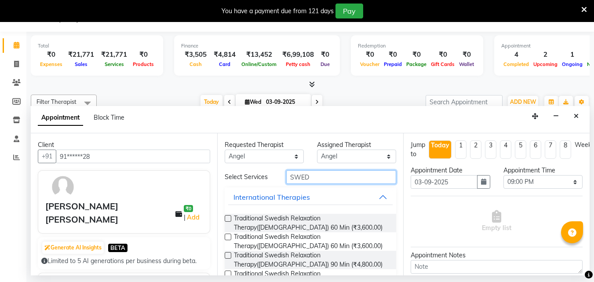
type input "SWED"
click at [226, 219] on label at bounding box center [228, 218] width 7 height 7
click at [226, 219] on input "checkbox" at bounding box center [228, 219] width 6 height 6
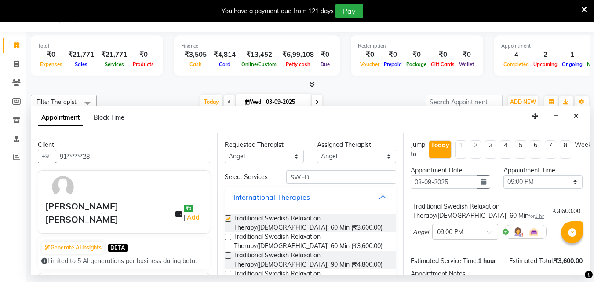
checkbox input "false"
click at [476, 234] on div at bounding box center [465, 230] width 65 height 9
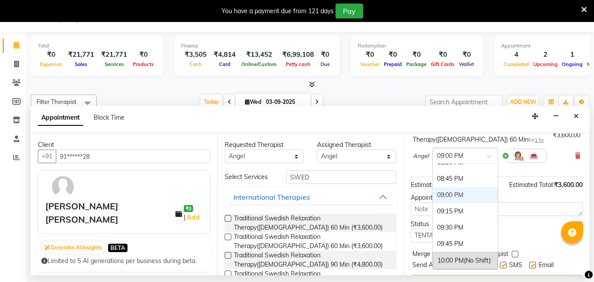
scroll to position [88, 0]
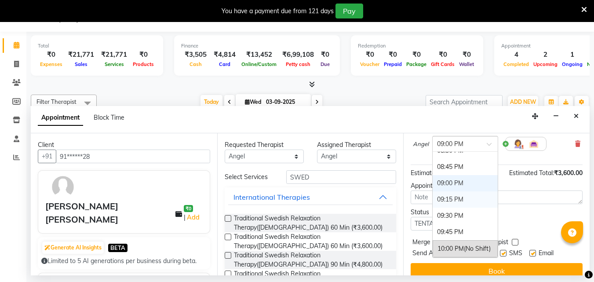
click at [456, 194] on div "09:15 PM" at bounding box center [465, 199] width 65 height 16
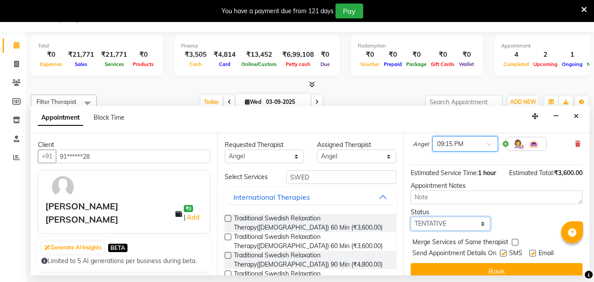
click at [469, 225] on select "Select TENTATIVE CONFIRM CHECK-IN UPCOMING" at bounding box center [450, 224] width 79 height 14
select select "confirm booking"
click at [411, 217] on select "Select TENTATIVE CONFIRM CHECK-IN UPCOMING" at bounding box center [450, 224] width 79 height 14
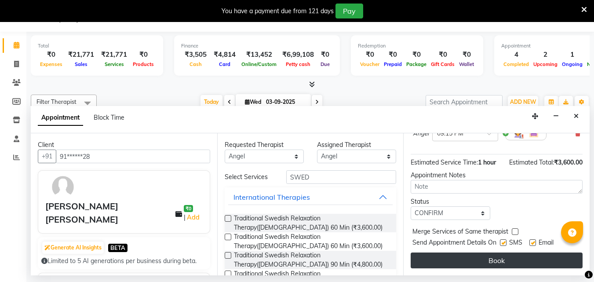
click at [461, 254] on button "Book" at bounding box center [497, 260] width 172 height 16
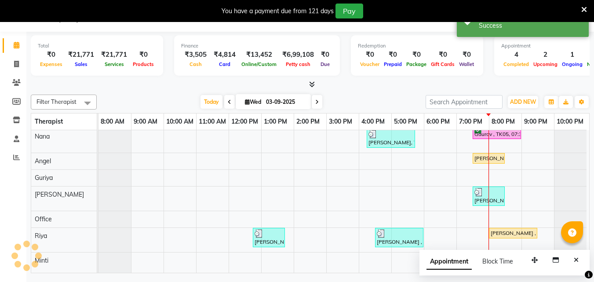
scroll to position [0, 0]
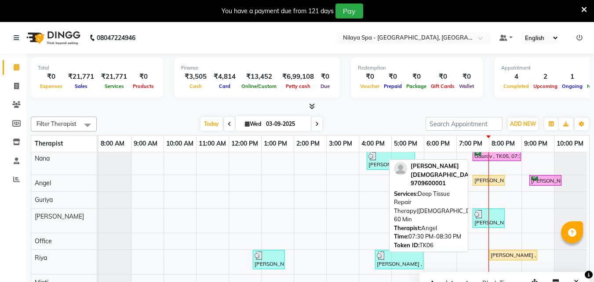
click at [492, 179] on div "[PERSON_NAME], TK06, 07:30 PM-08:30 PM, Deep Tissue Repair Therapy([DEMOGRAPHIC…" at bounding box center [489, 180] width 30 height 8
select select "1"
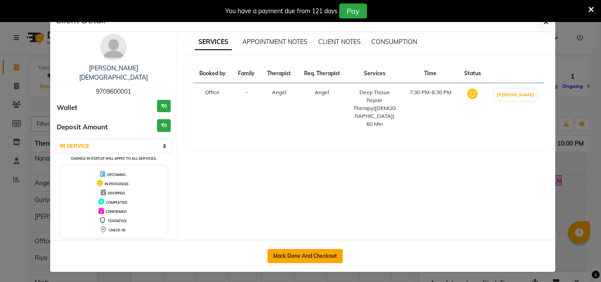
click at [313, 249] on button "Mark Done And Checkout" at bounding box center [304, 256] width 75 height 14
select select "service"
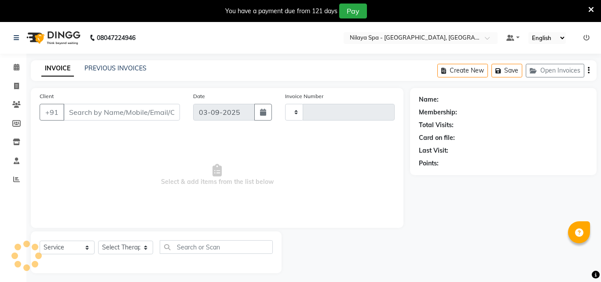
type input "1327"
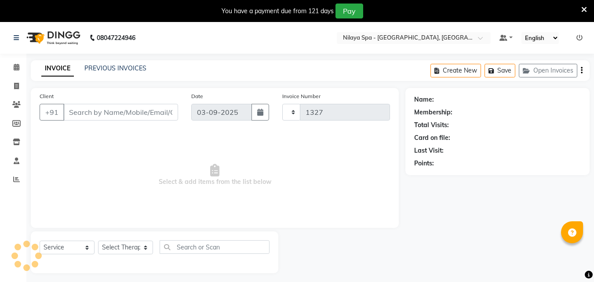
select select "8066"
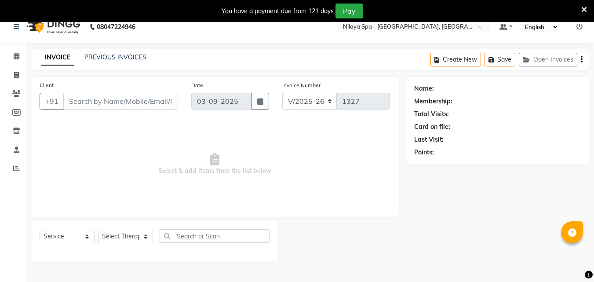
scroll to position [22, 0]
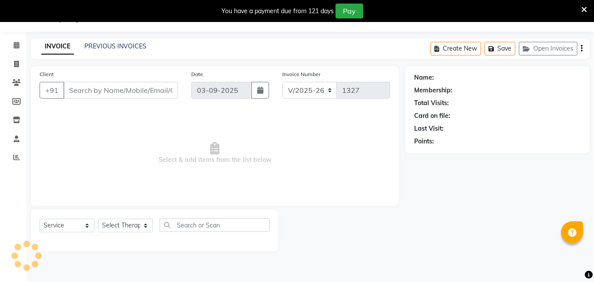
type input "97******01"
select select "78966"
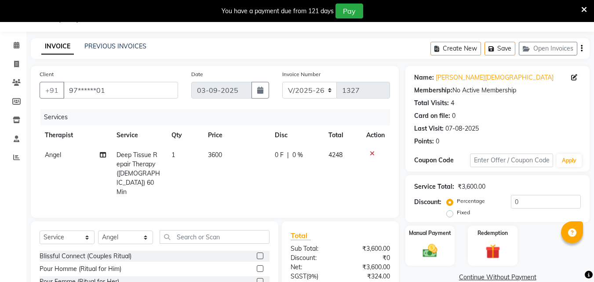
click at [298, 153] on span "0 %" at bounding box center [297, 154] width 11 height 9
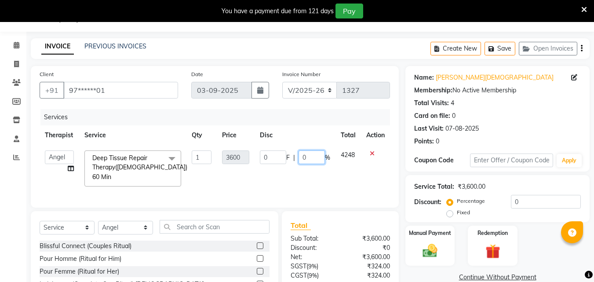
click at [316, 156] on input "0" at bounding box center [312, 157] width 26 height 14
type input "20"
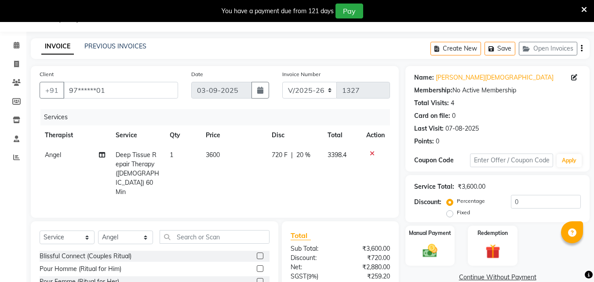
click at [319, 176] on td "720 F | 20 %" at bounding box center [294, 173] width 56 height 57
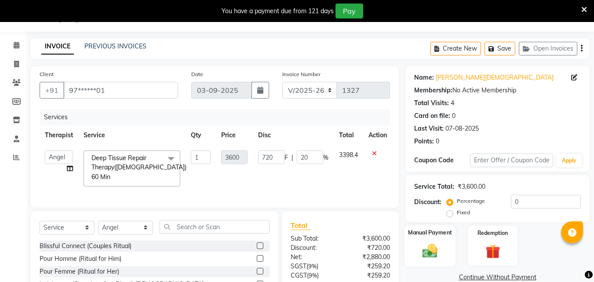
click at [438, 240] on div "Manual Payment" at bounding box center [430, 246] width 51 height 42
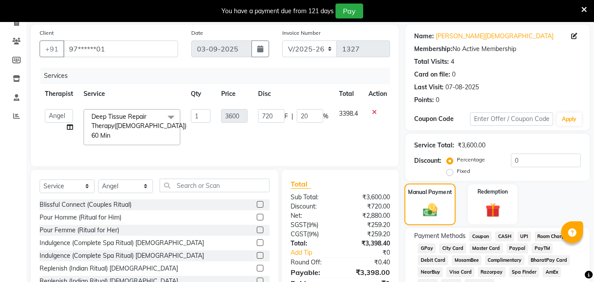
scroll to position [107, 0]
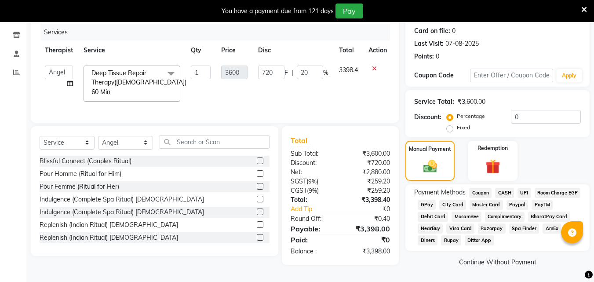
click at [509, 194] on span "CASH" at bounding box center [504, 193] width 19 height 10
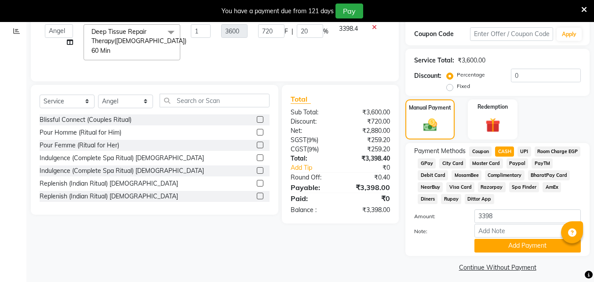
scroll to position [153, 0]
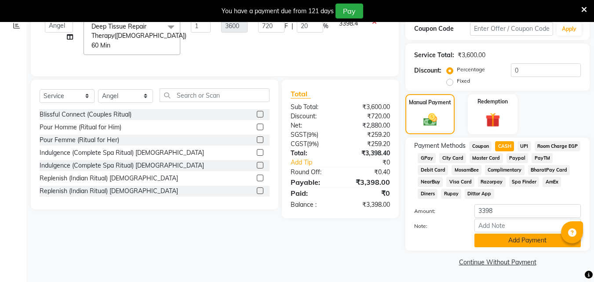
click at [523, 237] on button "Add Payment" at bounding box center [528, 241] width 106 height 14
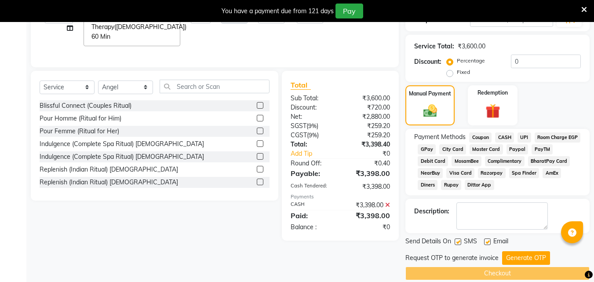
scroll to position [174, 0]
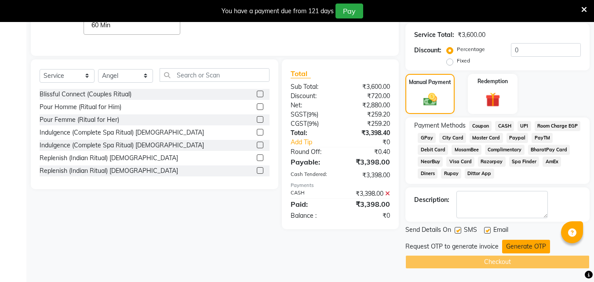
click at [528, 245] on button "Generate OTP" at bounding box center [526, 247] width 48 height 14
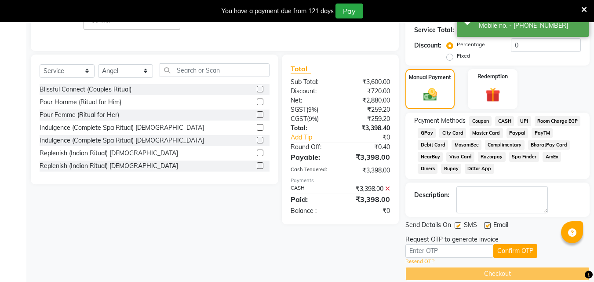
scroll to position [190, 0]
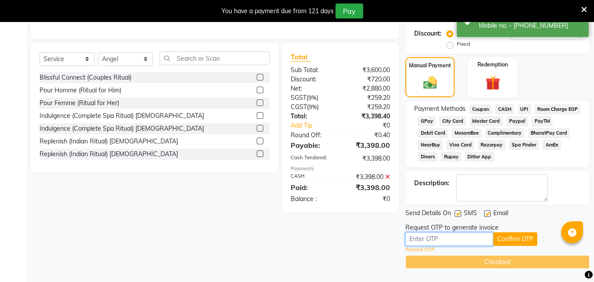
click at [468, 237] on input "text" at bounding box center [449, 239] width 88 height 14
type input "6958"
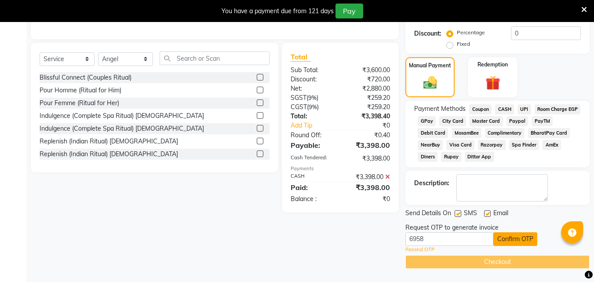
click at [507, 235] on button "Confirm OTP" at bounding box center [515, 239] width 44 height 14
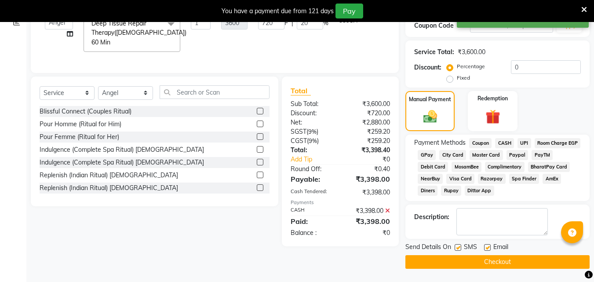
scroll to position [157, 0]
click at [491, 258] on button "Checkout" at bounding box center [497, 262] width 184 height 14
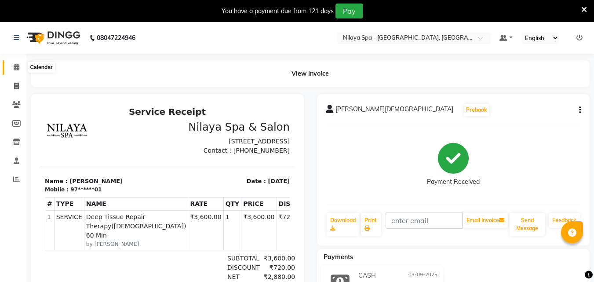
click at [20, 67] on span at bounding box center [16, 67] width 15 height 10
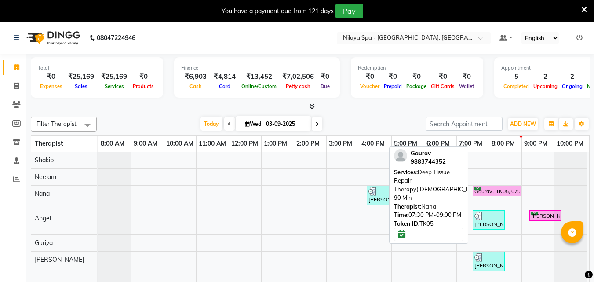
click at [504, 190] on div "Gaurav , TK05, 07:30 PM-09:00 PM, Deep Tissue Repair Therapy([DEMOGRAPHIC_DATA]…" at bounding box center [497, 191] width 47 height 8
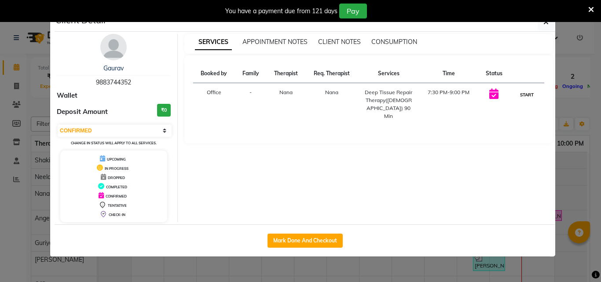
click at [525, 93] on button "START" at bounding box center [527, 94] width 18 height 11
select select "1"
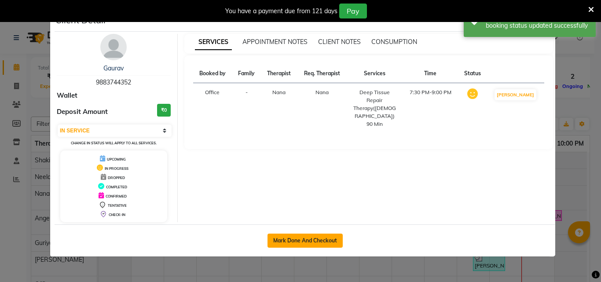
click at [326, 243] on button "Mark Done And Checkout" at bounding box center [304, 241] width 75 height 14
select select "service"
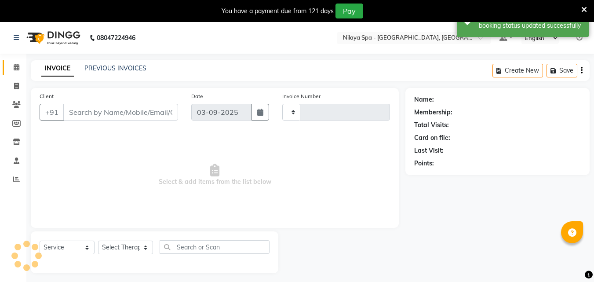
type input "1328"
select select "8066"
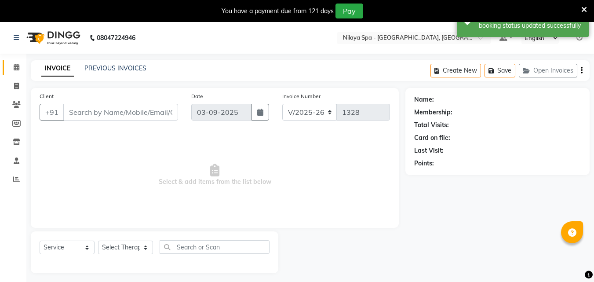
type input "98******52"
select select "78965"
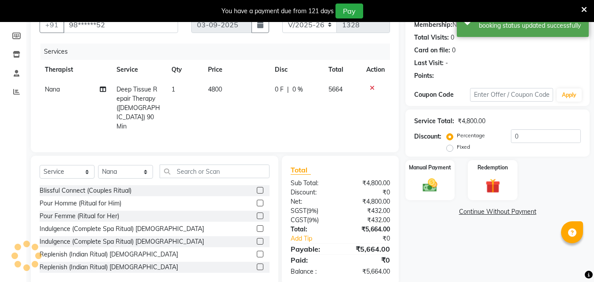
scroll to position [92, 0]
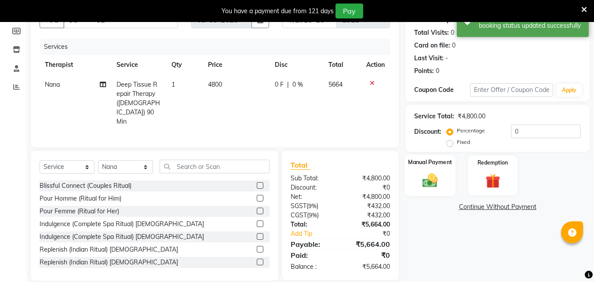
click at [429, 175] on img at bounding box center [430, 181] width 25 height 18
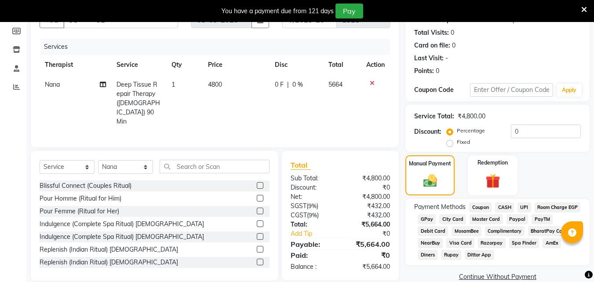
click at [535, 212] on span "Room Charge EGP" at bounding box center [558, 207] width 46 height 10
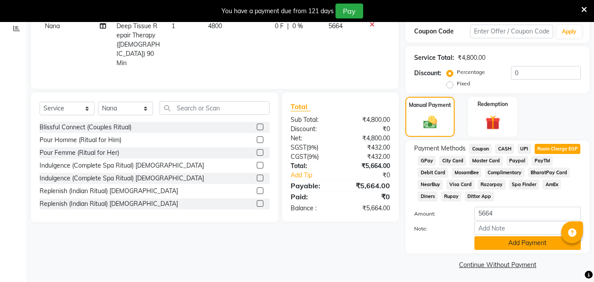
scroll to position [153, 0]
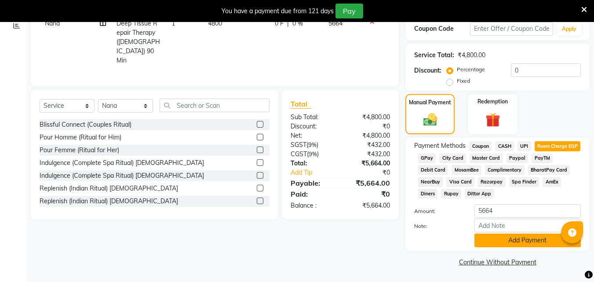
click at [499, 239] on button "Add Payment" at bounding box center [528, 241] width 106 height 14
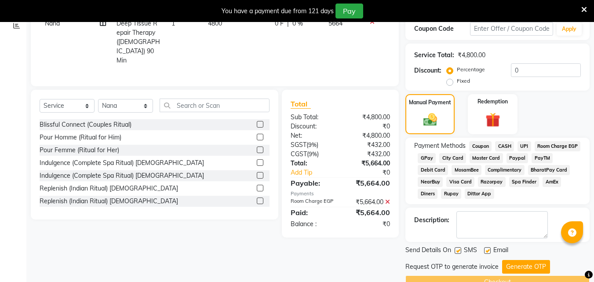
scroll to position [174, 0]
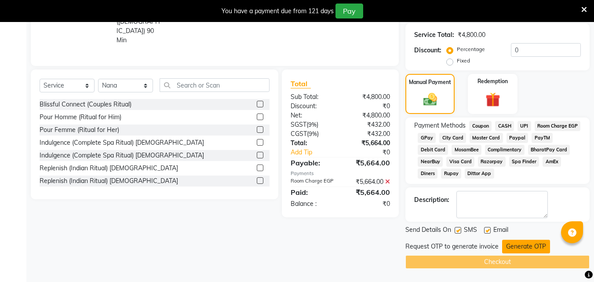
click at [515, 247] on button "Generate OTP" at bounding box center [526, 247] width 48 height 14
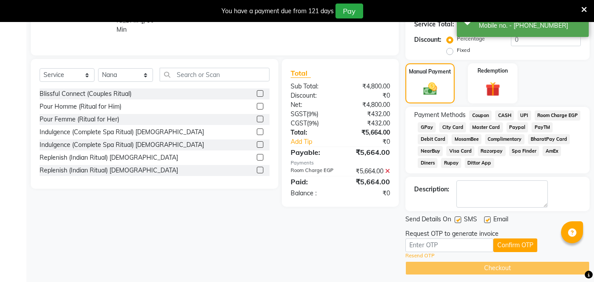
scroll to position [190, 0]
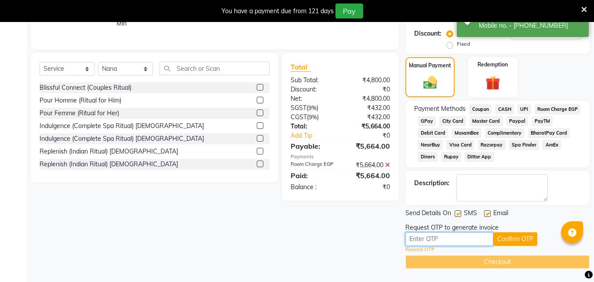
click at [417, 239] on input "text" at bounding box center [449, 239] width 88 height 14
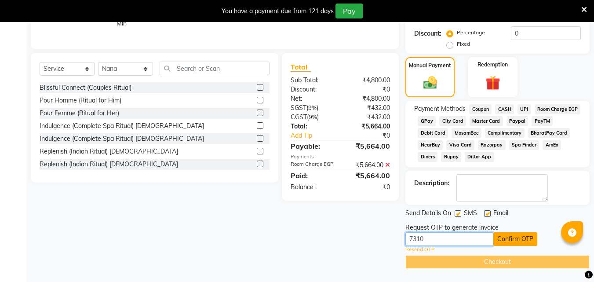
type input "7310"
click at [515, 234] on button "Confirm OTP" at bounding box center [515, 239] width 44 height 14
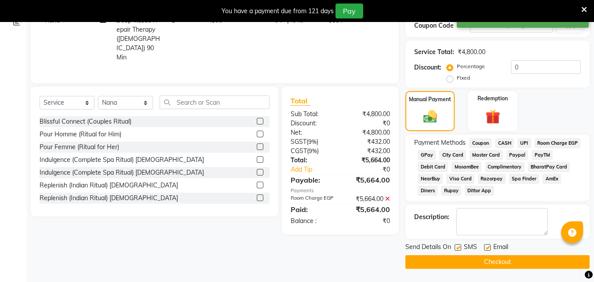
click at [493, 260] on button "Checkout" at bounding box center [497, 262] width 184 height 14
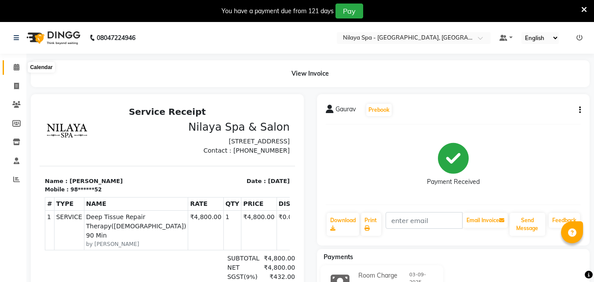
click at [17, 63] on span at bounding box center [16, 67] width 15 height 10
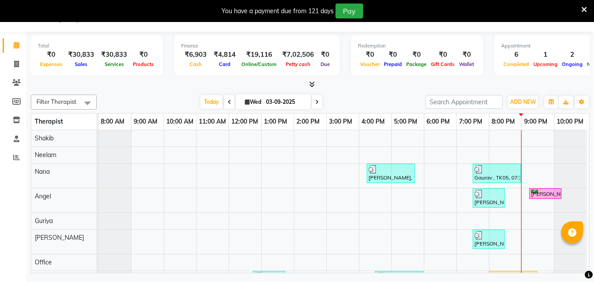
scroll to position [87, 0]
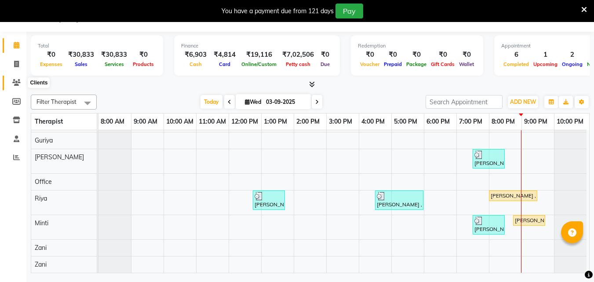
click at [23, 83] on span at bounding box center [16, 83] width 15 height 10
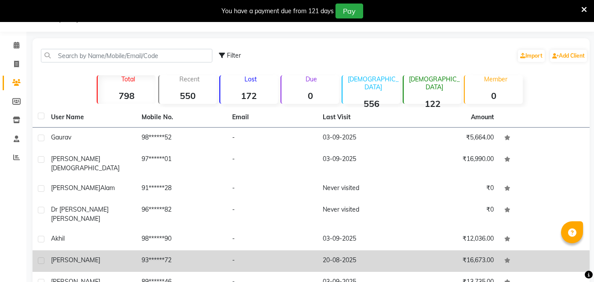
click at [86, 256] on span "[PERSON_NAME]" at bounding box center [75, 260] width 49 height 8
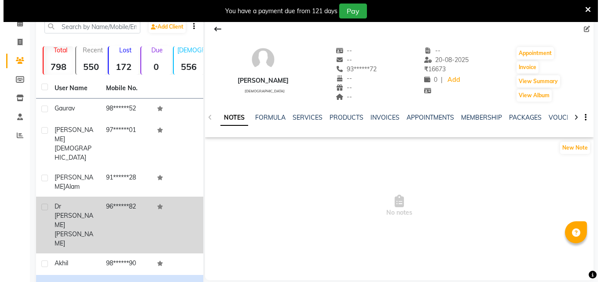
scroll to position [66, 0]
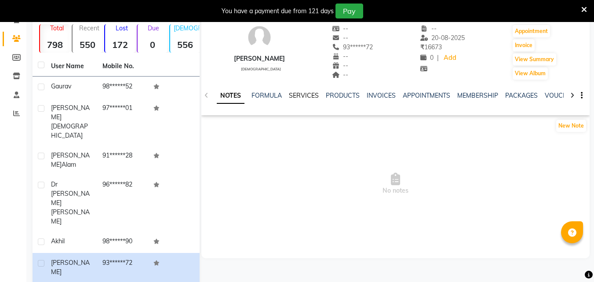
click at [295, 96] on link "SERVICES" at bounding box center [304, 95] width 30 height 8
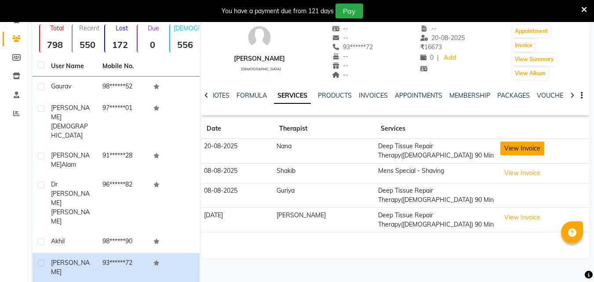
click at [505, 149] on button "View Invoice" at bounding box center [522, 149] width 44 height 14
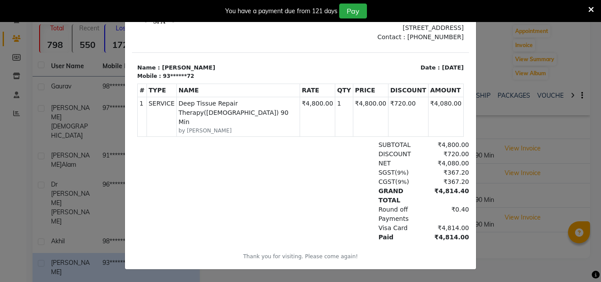
click at [589, 6] on icon at bounding box center [591, 10] width 6 height 8
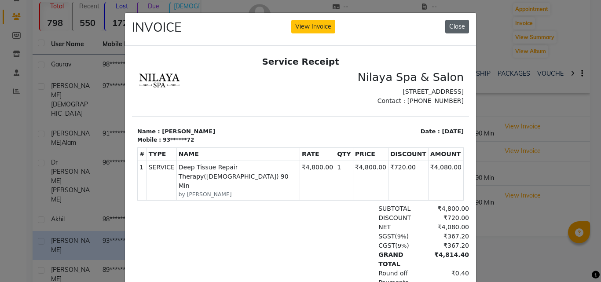
click at [457, 24] on button "Close" at bounding box center [457, 27] width 24 height 14
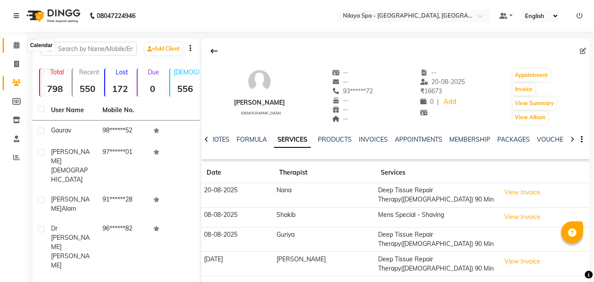
click at [15, 45] on icon at bounding box center [17, 45] width 6 height 7
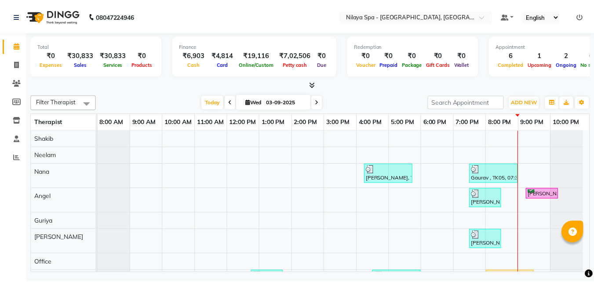
scroll to position [80, 0]
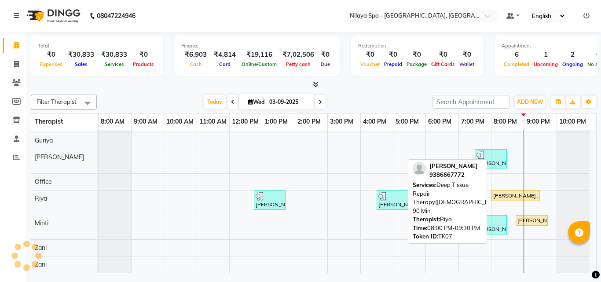
click at [516, 192] on div "[PERSON_NAME] , TK07, 08:00 PM-09:30 PM, Deep Tissue Repair Therapy([DEMOGRAPHI…" at bounding box center [515, 196] width 47 height 8
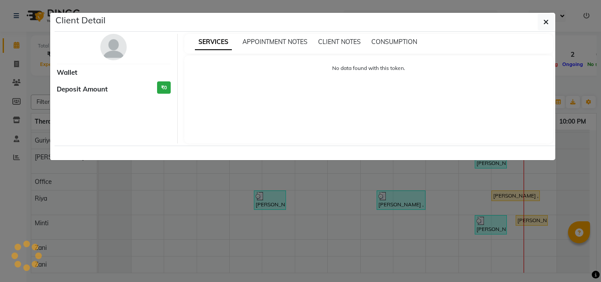
select select "1"
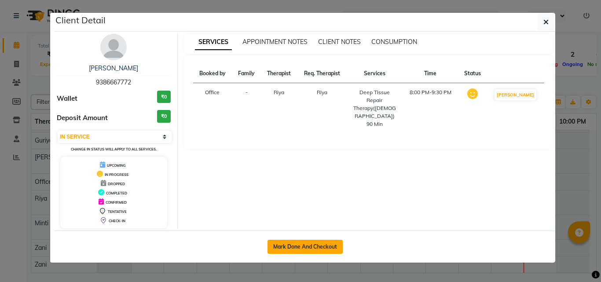
click at [321, 245] on button "Mark Done And Checkout" at bounding box center [304, 247] width 75 height 14
select select "service"
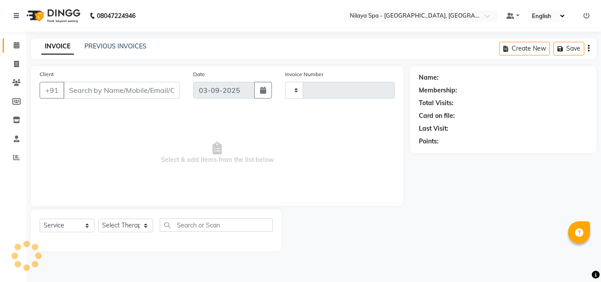
type input "1329"
select select "8066"
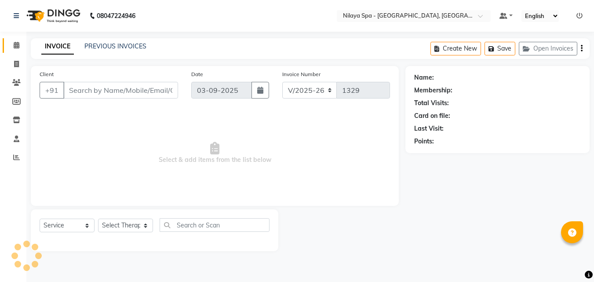
type input "93******72"
select select "80439"
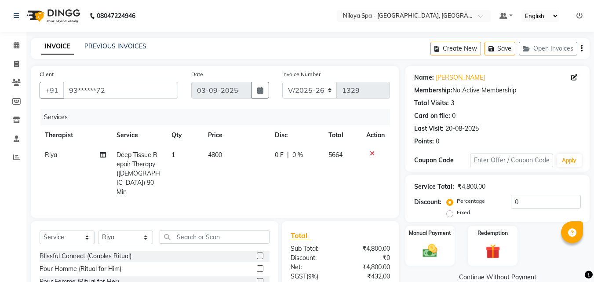
click at [298, 152] on span "0 %" at bounding box center [297, 154] width 11 height 9
select select "80439"
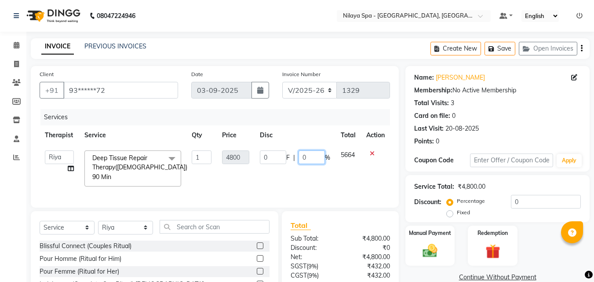
click at [310, 156] on input "0" at bounding box center [312, 157] width 26 height 14
type input "15"
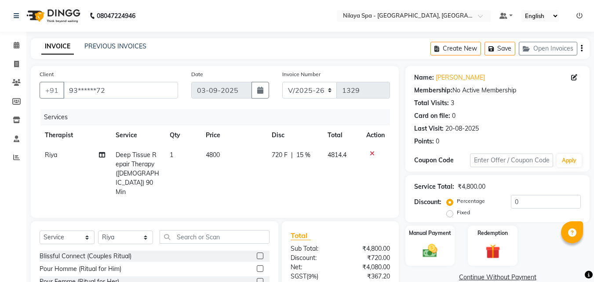
click at [340, 171] on td "4814.4" at bounding box center [341, 173] width 39 height 57
select select "80439"
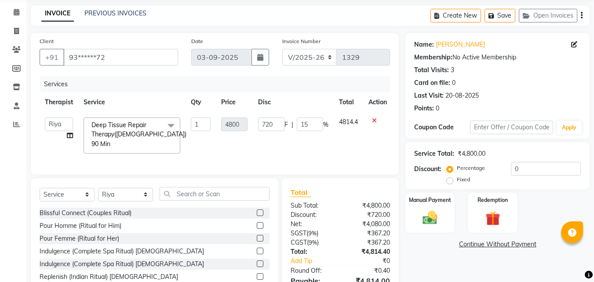
scroll to position [79, 0]
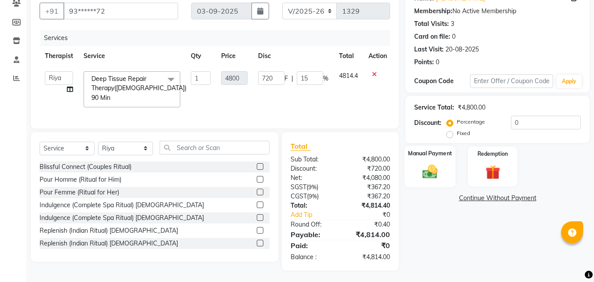
click at [431, 168] on img at bounding box center [430, 172] width 25 height 18
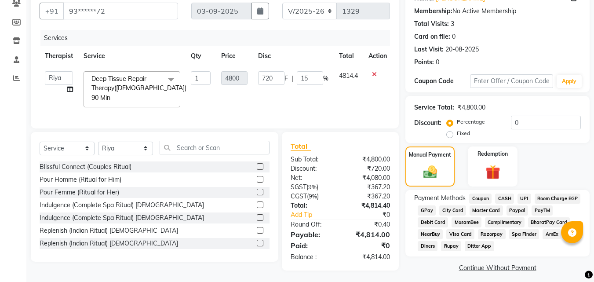
click at [503, 208] on span "Master Card" at bounding box center [486, 210] width 33 height 10
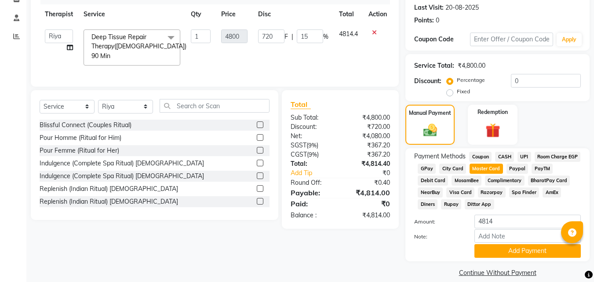
scroll to position [131, 0]
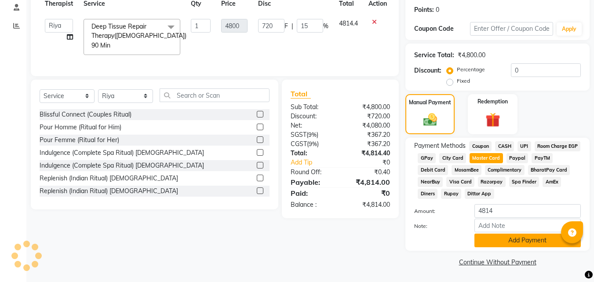
click at [509, 237] on button "Add Payment" at bounding box center [528, 241] width 106 height 14
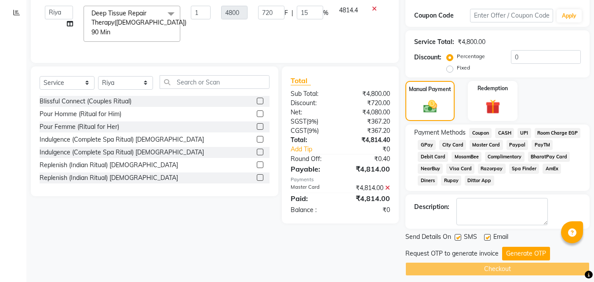
scroll to position [152, 0]
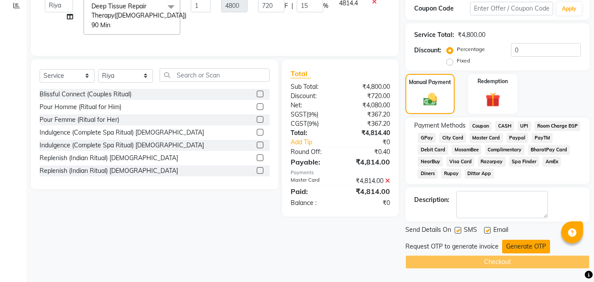
click at [515, 245] on button "Generate OTP" at bounding box center [526, 247] width 48 height 14
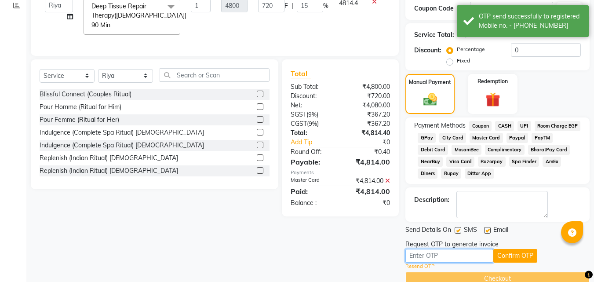
click at [437, 258] on input "text" at bounding box center [449, 256] width 88 height 14
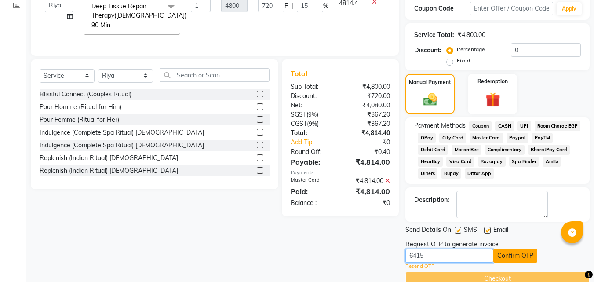
type input "6415"
click at [525, 253] on button "Confirm OTP" at bounding box center [515, 256] width 44 height 14
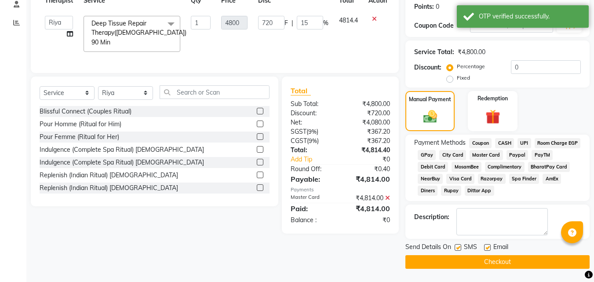
scroll to position [135, 0]
click at [514, 264] on button "Checkout" at bounding box center [497, 262] width 184 height 14
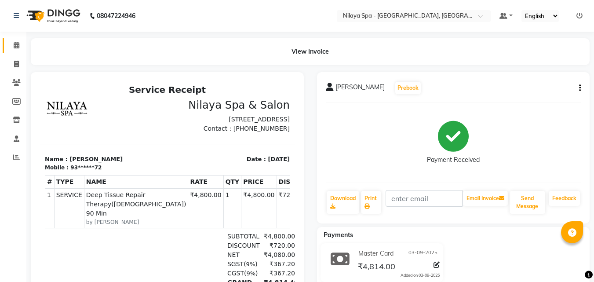
click at [16, 39] on link "Calendar" at bounding box center [13, 45] width 21 height 15
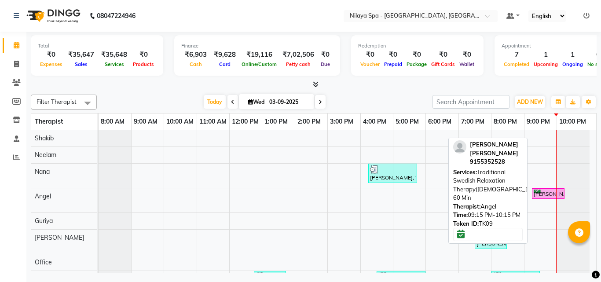
click at [548, 190] on div "[PERSON_NAME] [PERSON_NAME], TK09, 09:15 PM-10:15 PM, Traditional Swedish Relax…" at bounding box center [548, 194] width 31 height 8
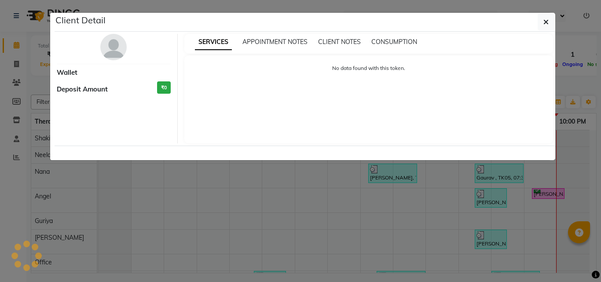
select select "6"
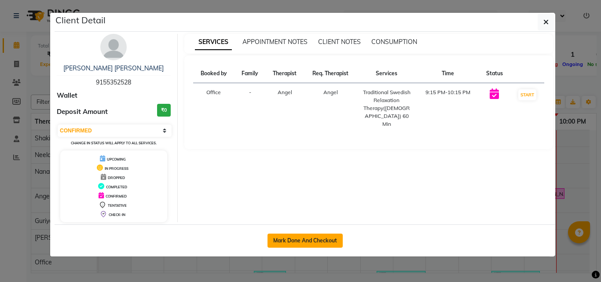
click at [315, 238] on button "Mark Done And Checkout" at bounding box center [304, 241] width 75 height 14
select select "service"
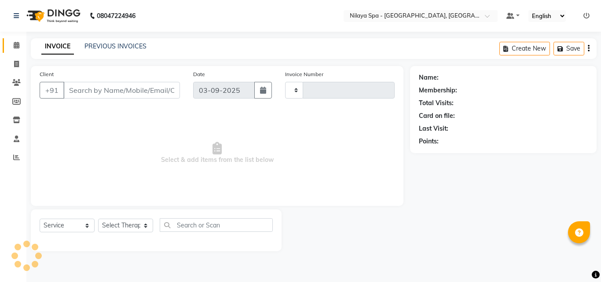
type input "1330"
select select "8066"
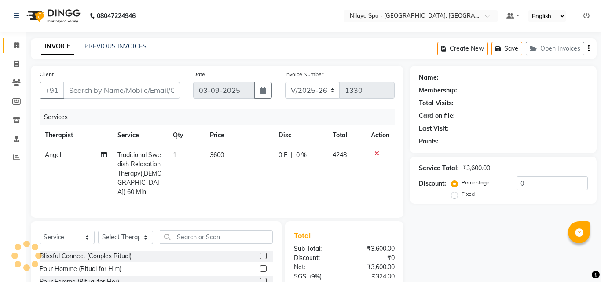
type input "91******28"
select select "78966"
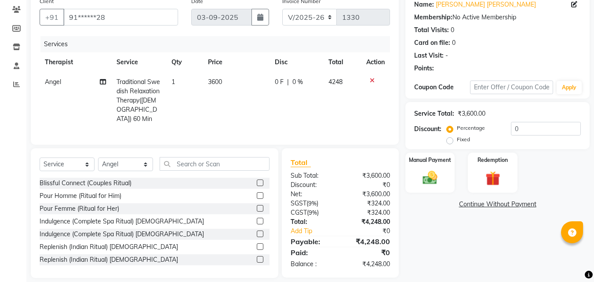
scroll to position [80, 0]
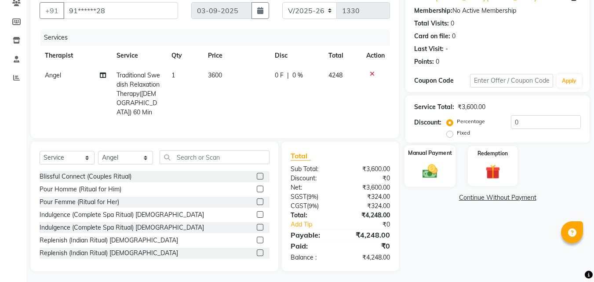
click at [430, 172] on img at bounding box center [430, 171] width 25 height 18
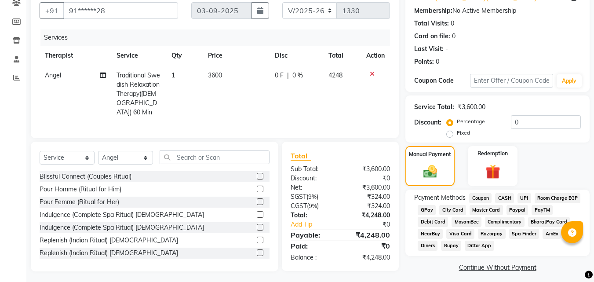
click at [535, 203] on span "Room Charge EGP" at bounding box center [558, 198] width 46 height 10
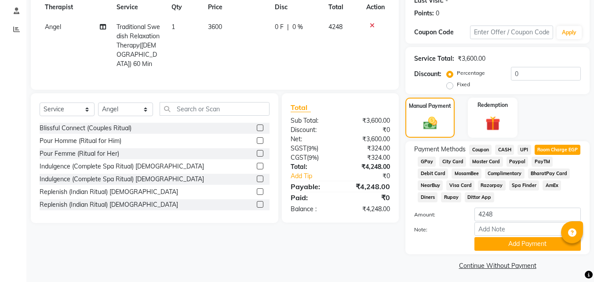
scroll to position [131, 0]
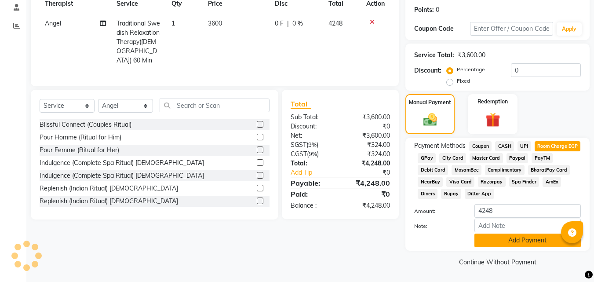
click at [509, 239] on button "Add Payment" at bounding box center [528, 241] width 106 height 14
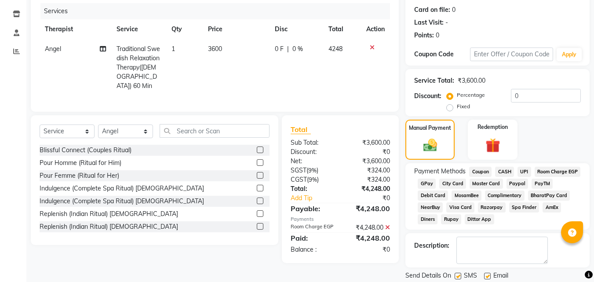
scroll to position [152, 0]
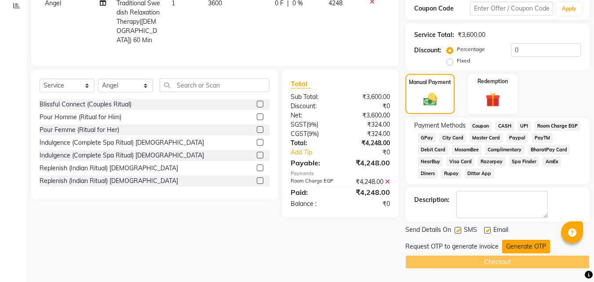
click at [522, 242] on button "Generate OTP" at bounding box center [526, 247] width 48 height 14
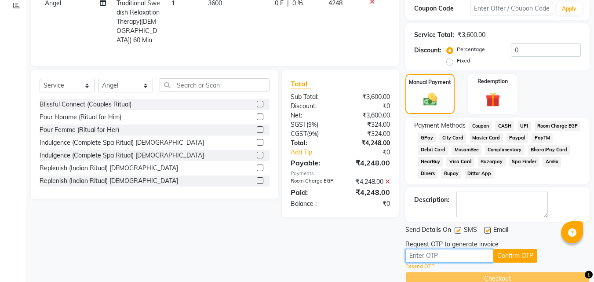
click at [434, 257] on input "text" at bounding box center [449, 256] width 88 height 14
click at [427, 261] on input "text" at bounding box center [449, 256] width 88 height 14
type input "9651"
click at [497, 256] on button "Confirm OTP" at bounding box center [515, 256] width 44 height 14
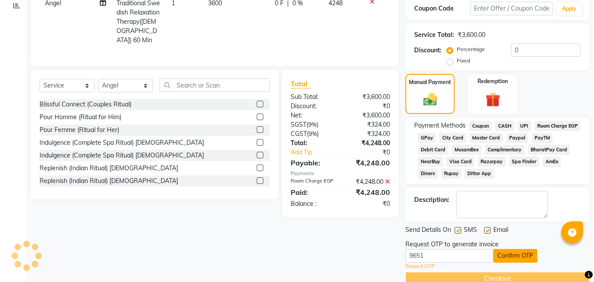
scroll to position [135, 0]
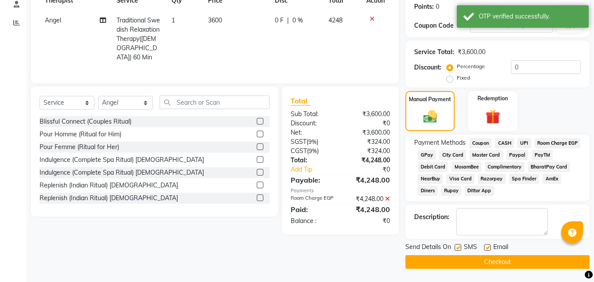
click at [498, 259] on button "Checkout" at bounding box center [497, 262] width 184 height 14
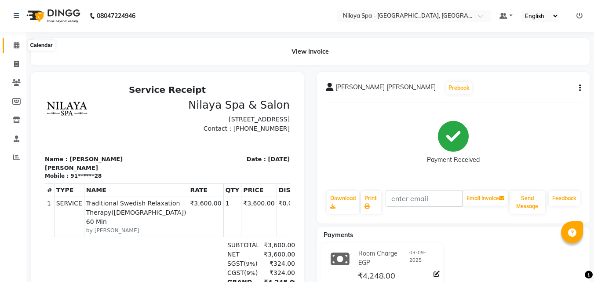
click at [16, 43] on icon at bounding box center [17, 45] width 6 height 7
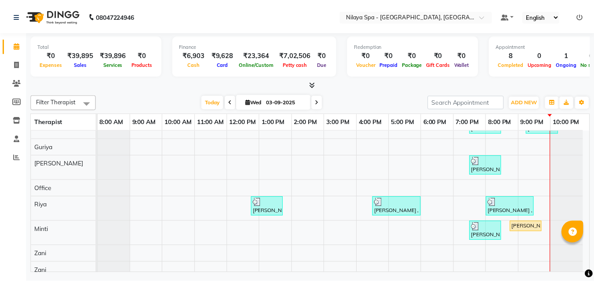
scroll to position [80, 0]
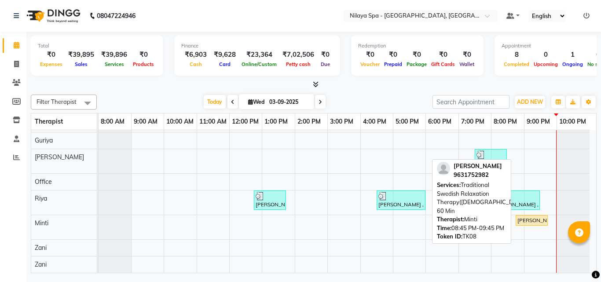
click at [537, 219] on div "[PERSON_NAME], TK08, 08:45 PM-09:45 PM, Traditional Swedish Relaxation Therapy(…" at bounding box center [531, 220] width 30 height 8
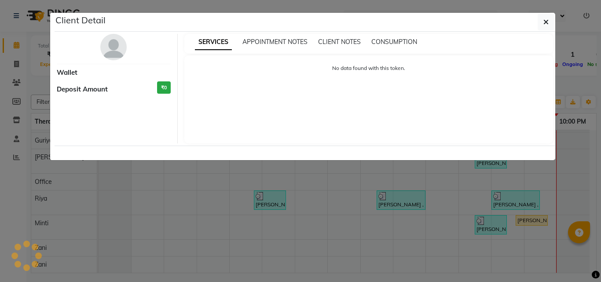
select select "1"
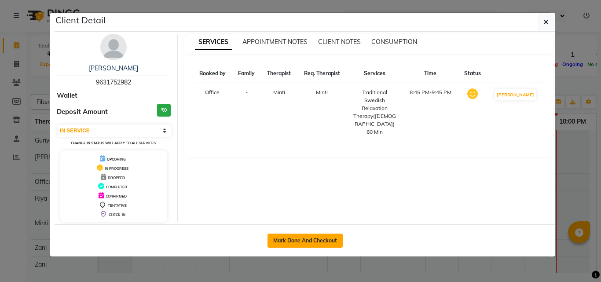
click at [314, 239] on button "Mark Done And Checkout" at bounding box center [304, 241] width 75 height 14
select select "service"
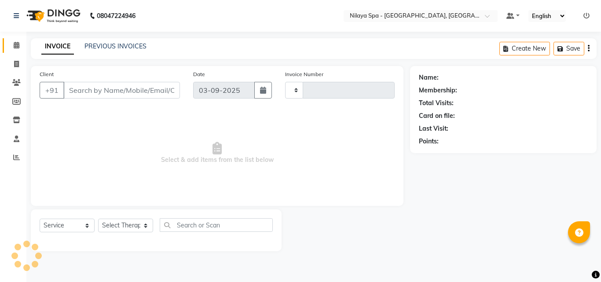
type input "1331"
select select "8066"
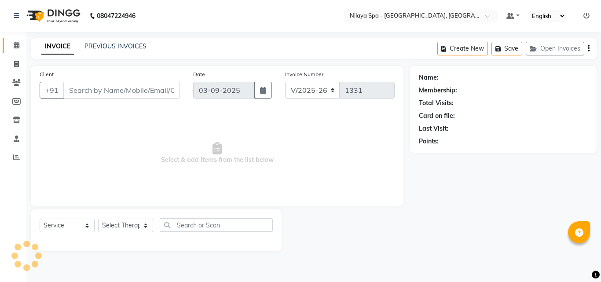
type input "96******82"
select select "90192"
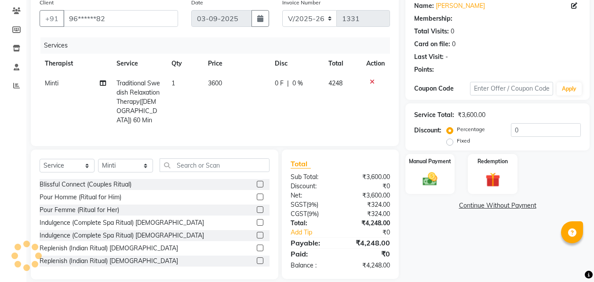
scroll to position [80, 0]
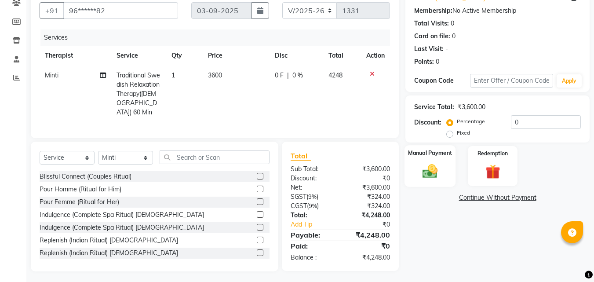
click at [431, 169] on img at bounding box center [430, 171] width 25 height 18
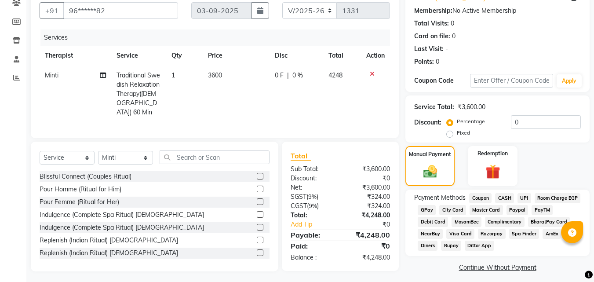
click at [526, 199] on span "UPI" at bounding box center [525, 198] width 14 height 10
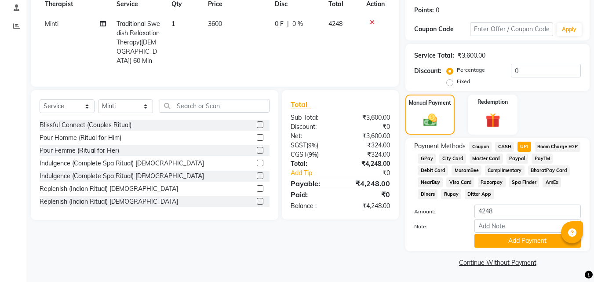
scroll to position [131, 0]
click at [509, 234] on button "Add Payment" at bounding box center [528, 241] width 106 height 14
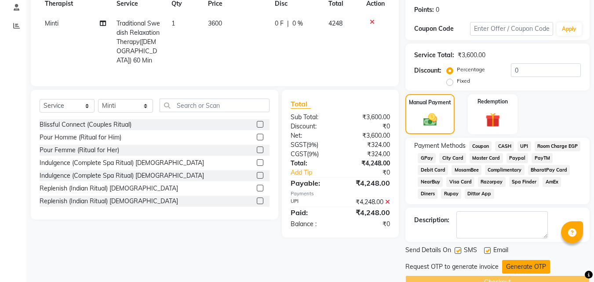
click at [522, 266] on button "Generate OTP" at bounding box center [526, 267] width 48 height 14
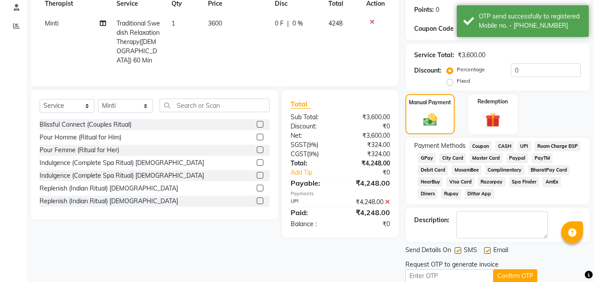
scroll to position [168, 0]
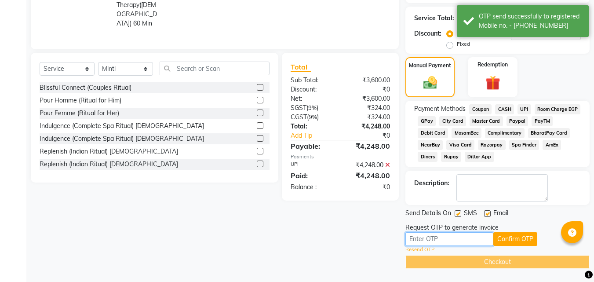
click at [472, 238] on input "text" at bounding box center [449, 239] width 88 height 14
click at [433, 242] on input "text" at bounding box center [449, 239] width 88 height 14
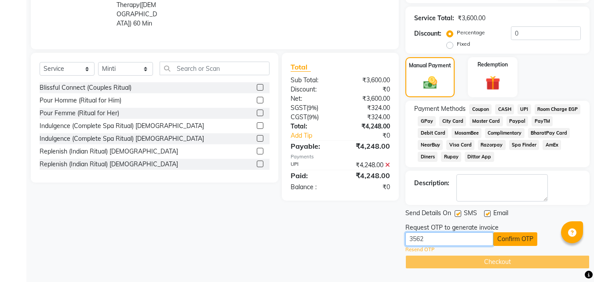
type input "3562"
click at [510, 238] on button "Confirm OTP" at bounding box center [515, 239] width 44 height 14
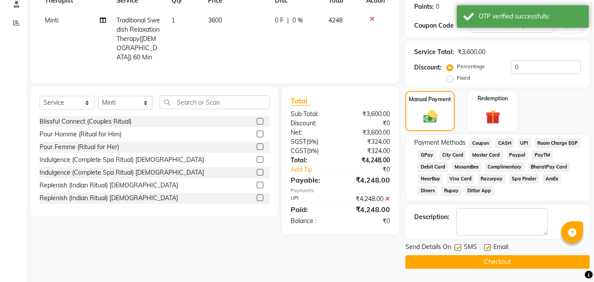
click at [497, 260] on button "Checkout" at bounding box center [497, 262] width 184 height 14
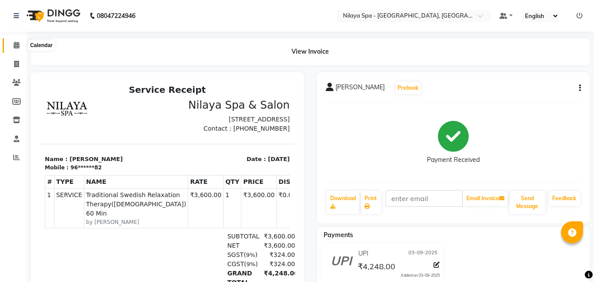
drag, startPoint x: 20, startPoint y: 44, endPoint x: 34, endPoint y: 48, distance: 14.1
click at [20, 44] on span at bounding box center [16, 45] width 15 height 10
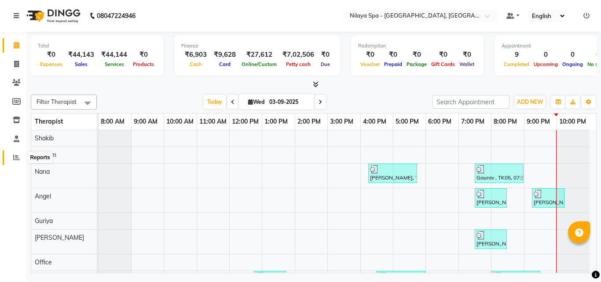
click at [17, 154] on icon at bounding box center [16, 157] width 7 height 7
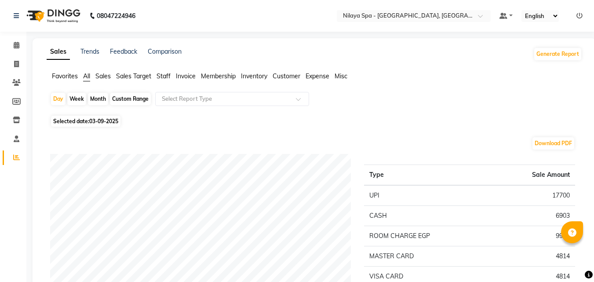
click at [102, 77] on span "Sales" at bounding box center [102, 76] width 15 height 8
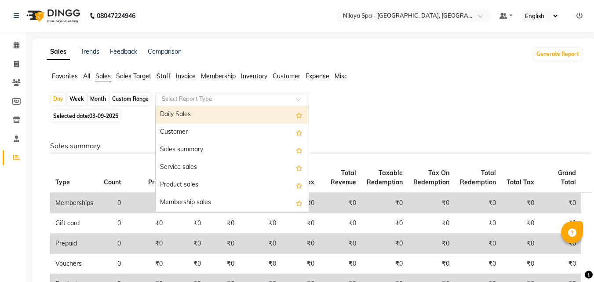
click at [286, 96] on input "text" at bounding box center [223, 99] width 127 height 9
click at [226, 117] on div "Daily Sales" at bounding box center [232, 115] width 153 height 18
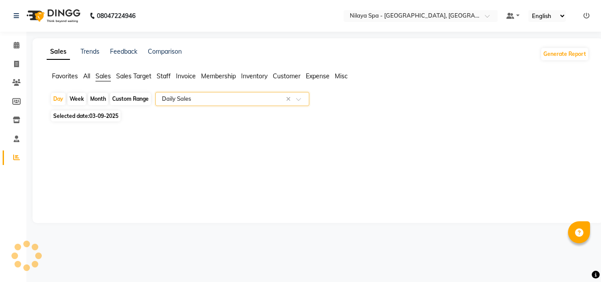
select select "full_report"
select select "csv"
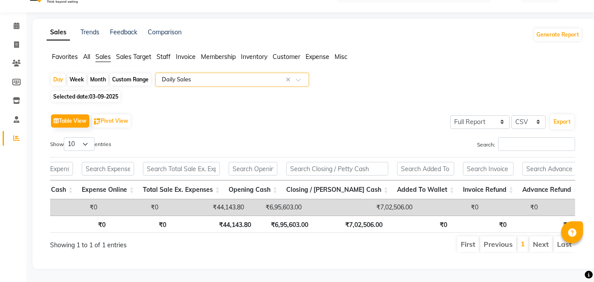
scroll to position [0, 618]
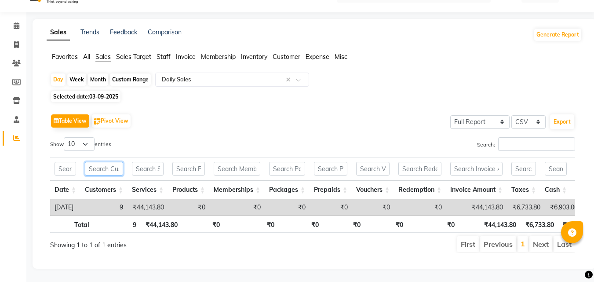
click at [123, 162] on input "text" at bounding box center [104, 169] width 38 height 14
click at [167, 53] on span "Staff" at bounding box center [164, 57] width 14 height 8
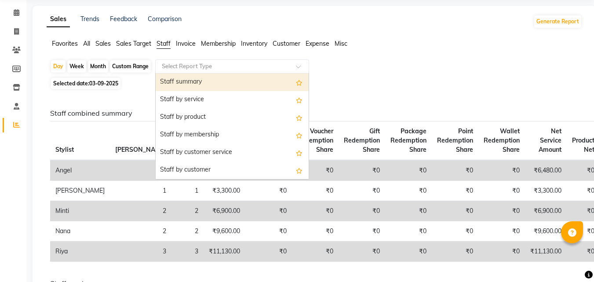
click at [295, 68] on div at bounding box center [232, 66] width 153 height 9
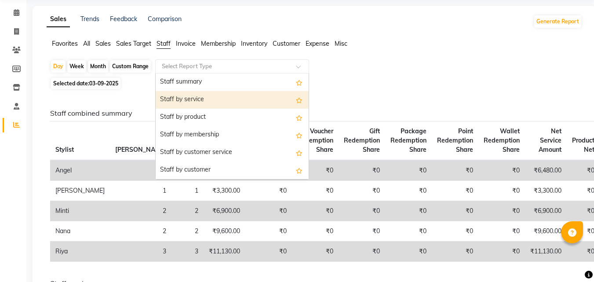
click at [257, 93] on div "Staff by service" at bounding box center [232, 100] width 153 height 18
select select "full_report"
select select "csv"
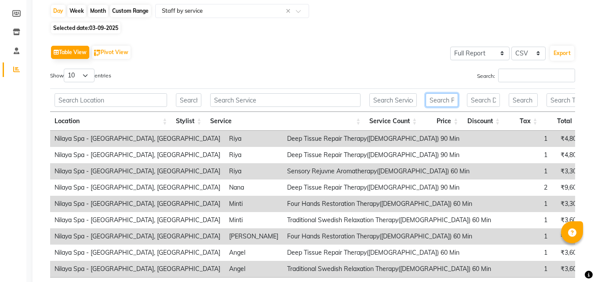
click at [443, 98] on input "text" at bounding box center [442, 100] width 33 height 14
click at [498, 98] on input "text" at bounding box center [483, 100] width 33 height 14
click at [197, 104] on input "text" at bounding box center [189, 100] width 26 height 14
click at [190, 98] on input "text" at bounding box center [189, 100] width 26 height 14
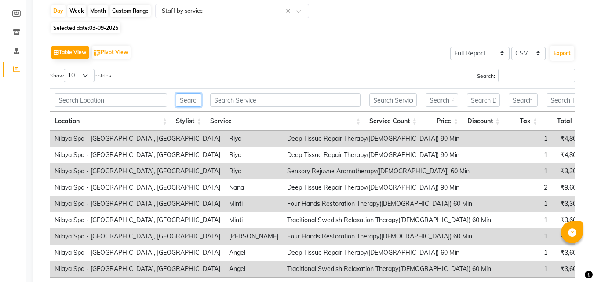
click at [190, 98] on input "text" at bounding box center [189, 100] width 26 height 14
click at [199, 120] on th "Stylist" at bounding box center [189, 121] width 34 height 19
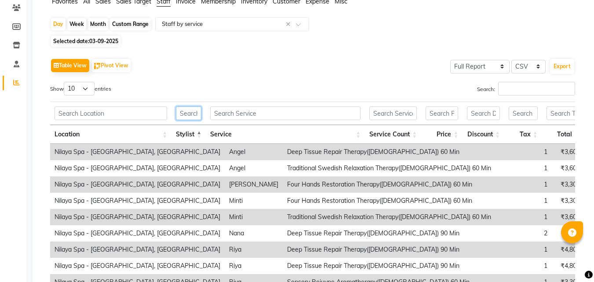
click at [195, 113] on input "text" at bounding box center [189, 113] width 26 height 14
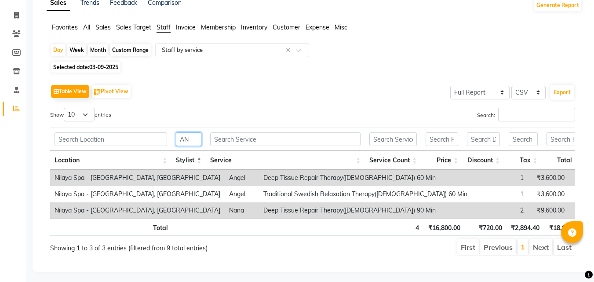
type input "A"
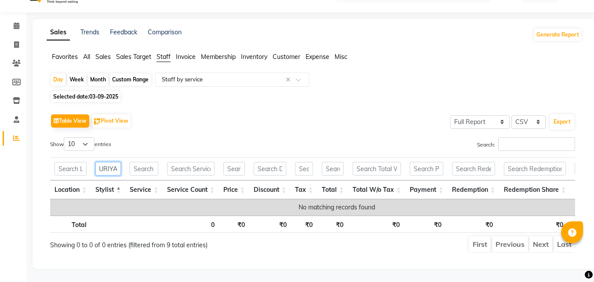
type input "GURIYA"
click at [200, 162] on input "text" at bounding box center [190, 169] width 47 height 14
click at [116, 162] on input "GURIYA" at bounding box center [108, 169] width 26 height 14
click at [17, 22] on icon at bounding box center [17, 25] width 6 height 7
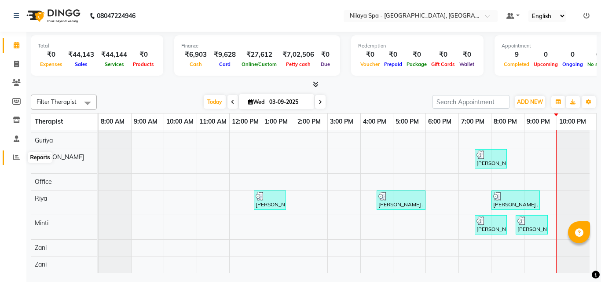
click at [17, 156] on icon at bounding box center [16, 157] width 7 height 7
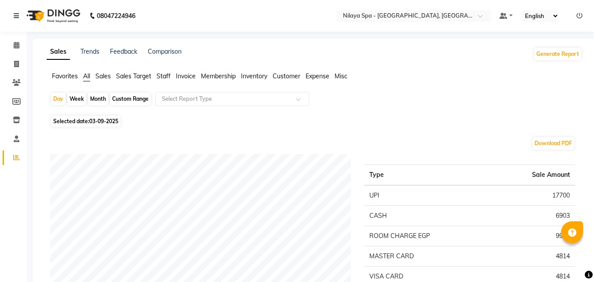
click at [169, 76] on span "Staff" at bounding box center [164, 76] width 14 height 8
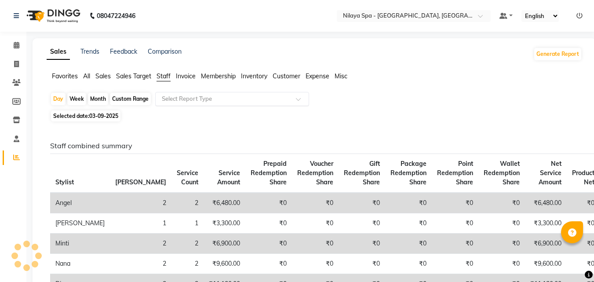
click at [285, 101] on input "text" at bounding box center [223, 99] width 127 height 9
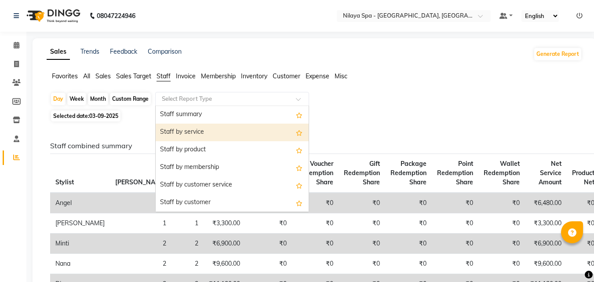
click at [213, 136] on div "Staff by service" at bounding box center [232, 133] width 153 height 18
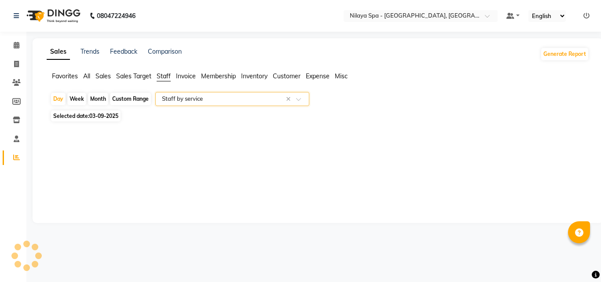
select select "full_report"
select select "csv"
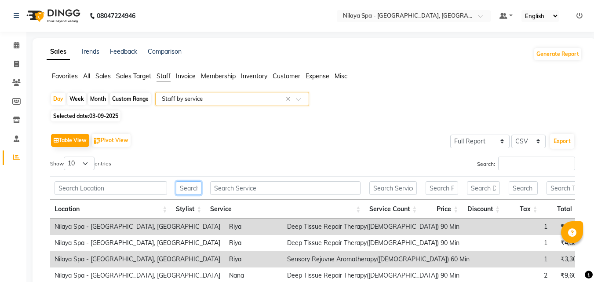
click at [197, 187] on input "text" at bounding box center [189, 188] width 26 height 14
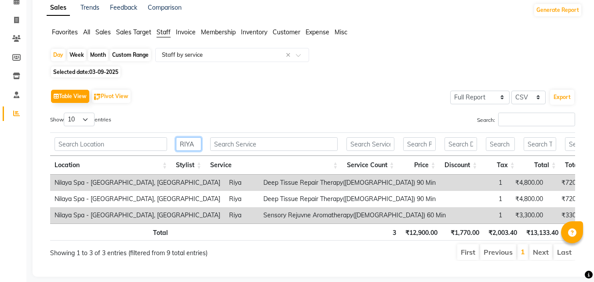
scroll to position [0, 16]
type input "R"
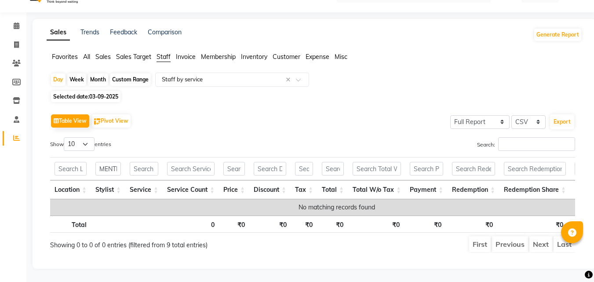
drag, startPoint x: 205, startPoint y: 202, endPoint x: 293, endPoint y: 205, distance: 88.0
click at [339, 208] on div "Location Stylist Service Service Count Price Discount Tax Total Total W/o Tax P…" at bounding box center [312, 207] width 525 height 16
drag, startPoint x: 114, startPoint y: 154, endPoint x: 118, endPoint y: 158, distance: 5.3
click at [116, 162] on input "MENTI" at bounding box center [108, 169] width 26 height 14
click at [118, 162] on input "MENTI" at bounding box center [108, 169] width 26 height 14
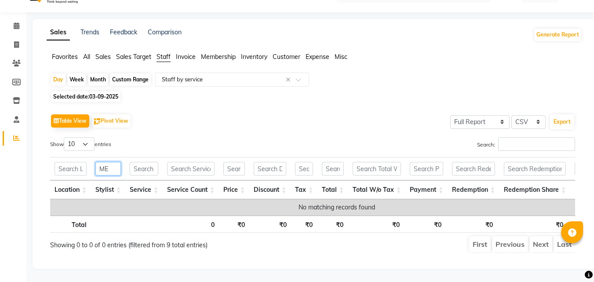
type input "M"
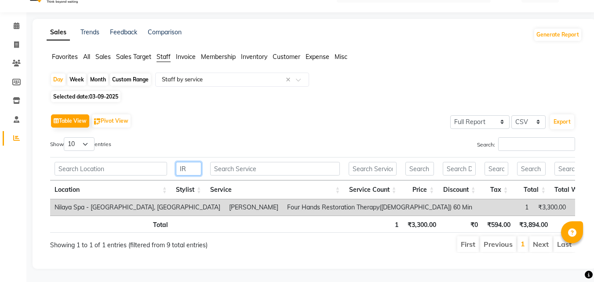
type input "I"
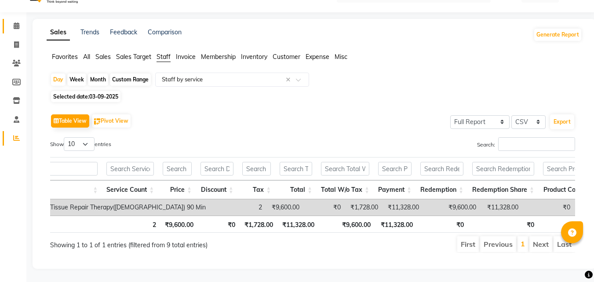
type input "NAN"
click at [18, 22] on icon at bounding box center [17, 25] width 6 height 7
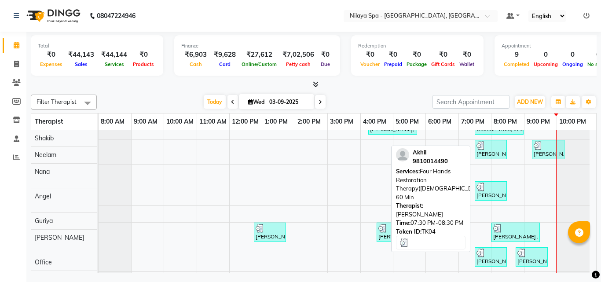
scroll to position [80, 0]
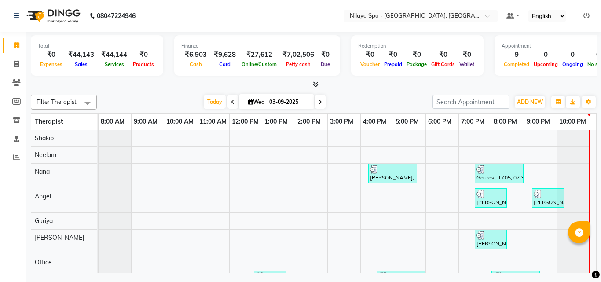
click at [231, 99] on icon at bounding box center [233, 101] width 4 height 5
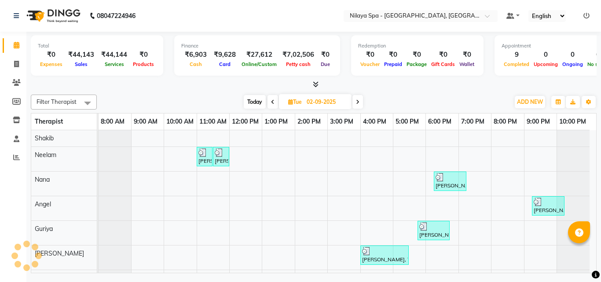
click at [274, 102] on span at bounding box center [272, 102] width 11 height 14
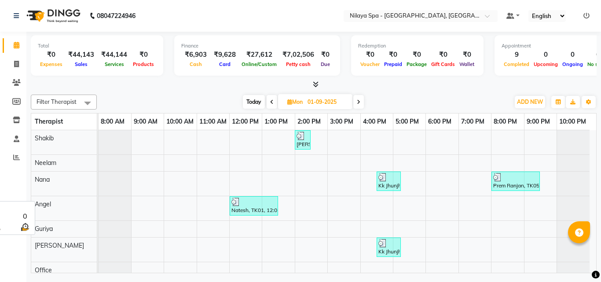
scroll to position [96, 0]
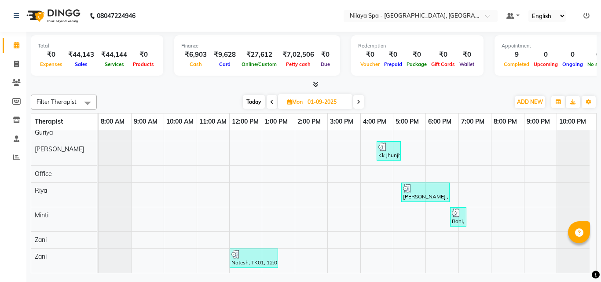
click at [358, 102] on icon at bounding box center [359, 101] width 4 height 5
type input "02-09-2025"
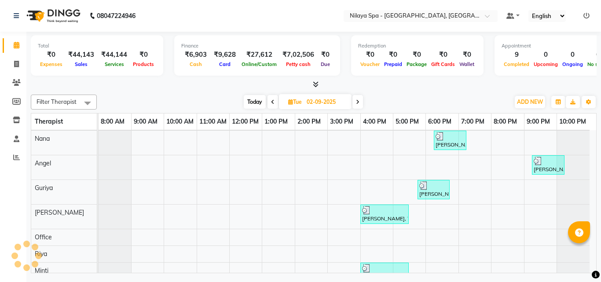
scroll to position [88, 0]
